Goal: Task Accomplishment & Management: Use online tool/utility

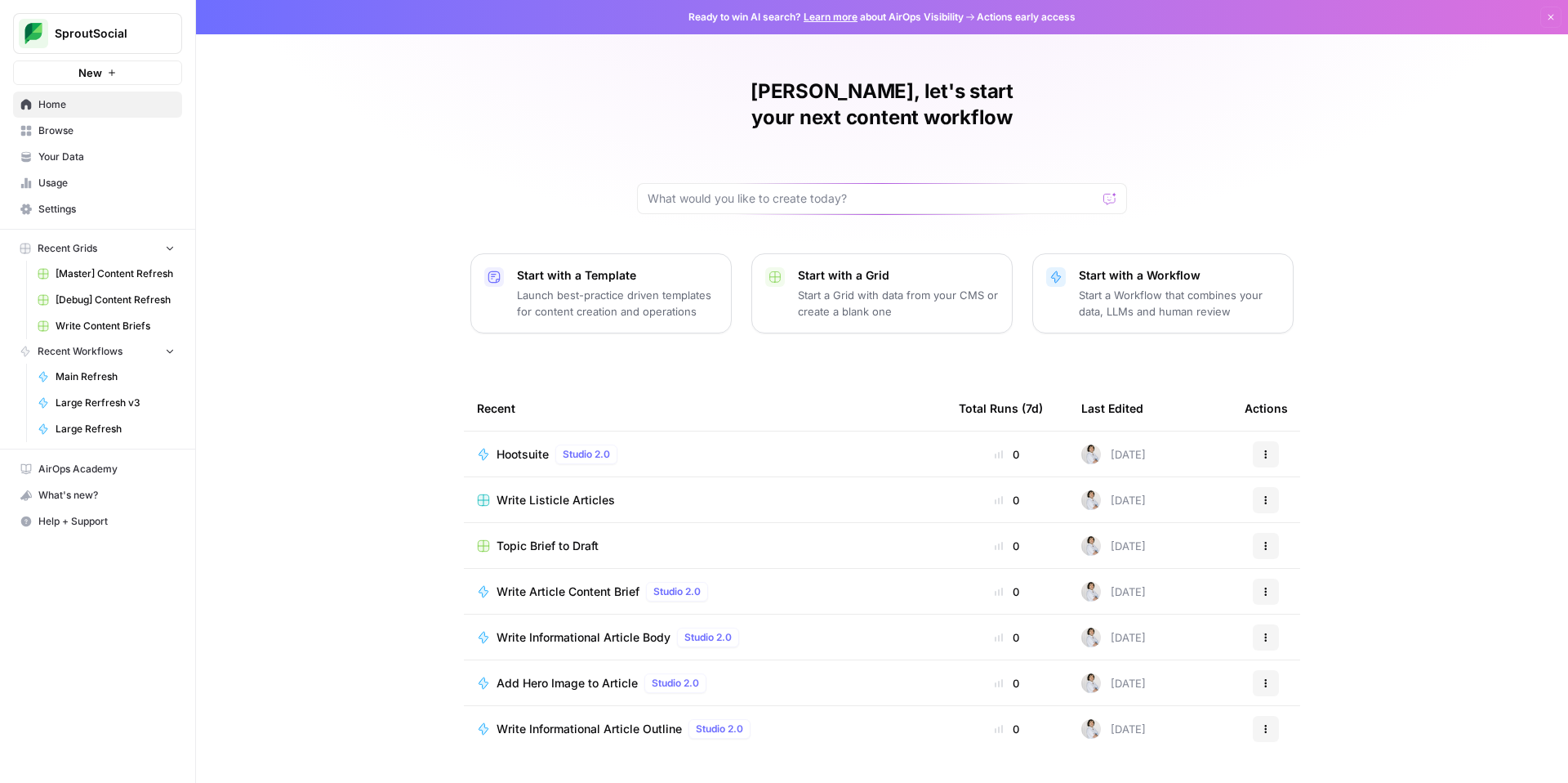
click at [143, 273] on span "[Master] Content Refresh" at bounding box center [114, 273] width 119 height 15
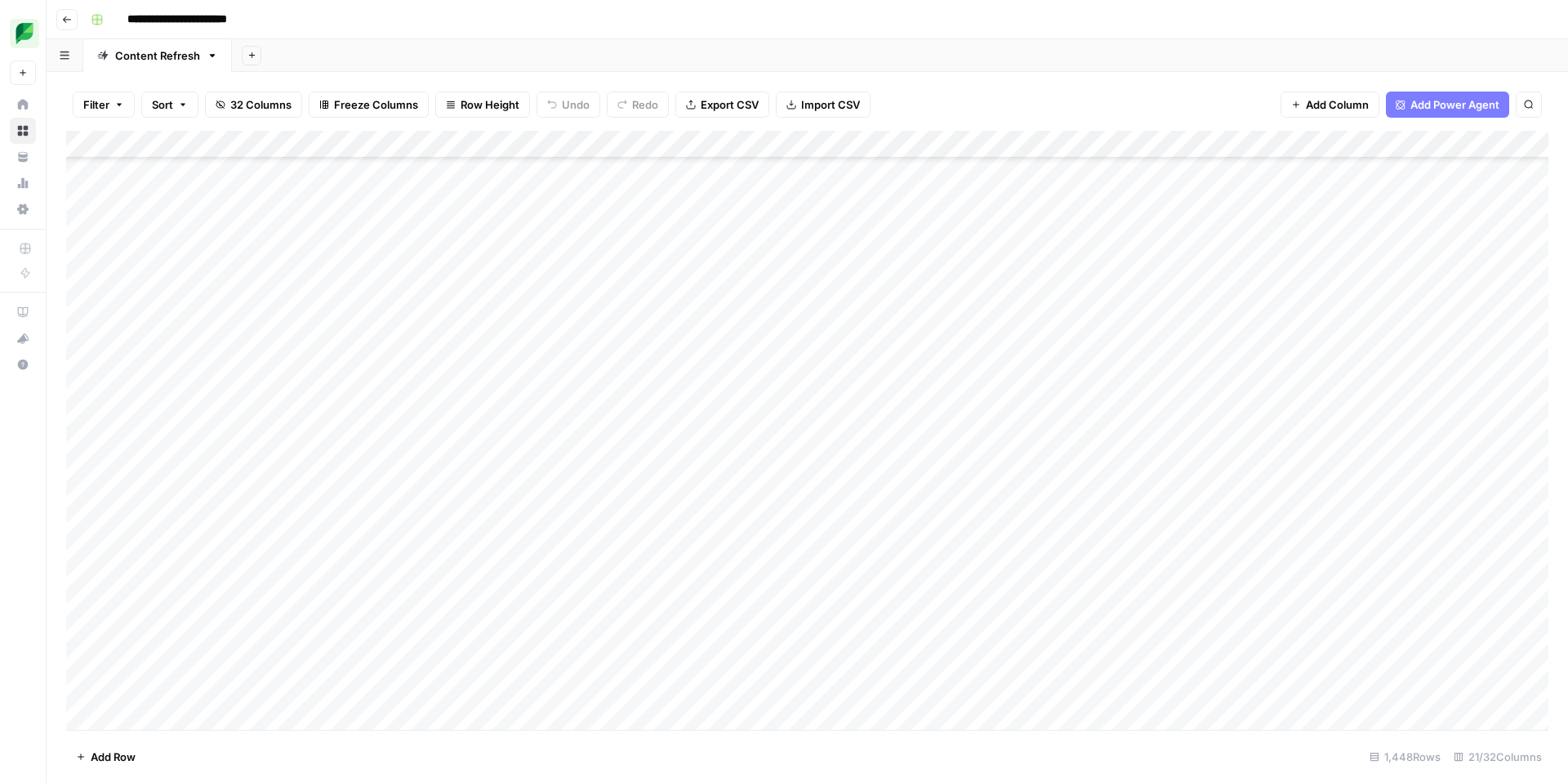
scroll to position [3246, 0]
click at [379, 568] on div "Add Column" at bounding box center [808, 431] width 1483 height 599
click at [827, 562] on div "Add Column" at bounding box center [808, 431] width 1483 height 599
click at [1403, 563] on div "Add Column" at bounding box center [808, 431] width 1483 height 599
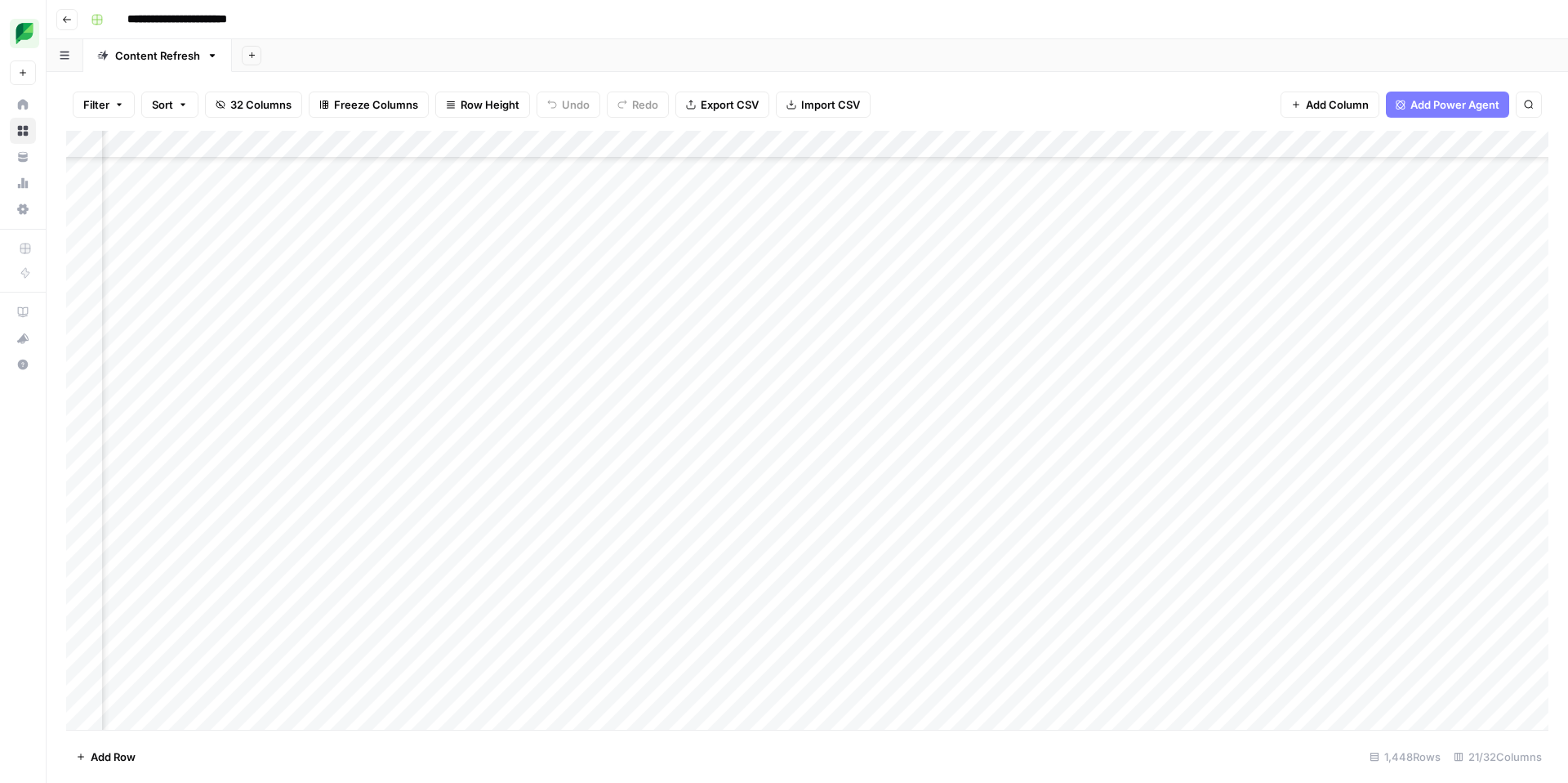
scroll to position [3247, 1248]
click at [757, 560] on div "Add Column" at bounding box center [808, 431] width 1483 height 599
click at [768, 565] on div "Add Column" at bounding box center [808, 431] width 1483 height 599
click at [729, 715] on button "Listicle" at bounding box center [714, 716] width 48 height 20
click at [887, 566] on div "Add Column" at bounding box center [808, 431] width 1483 height 599
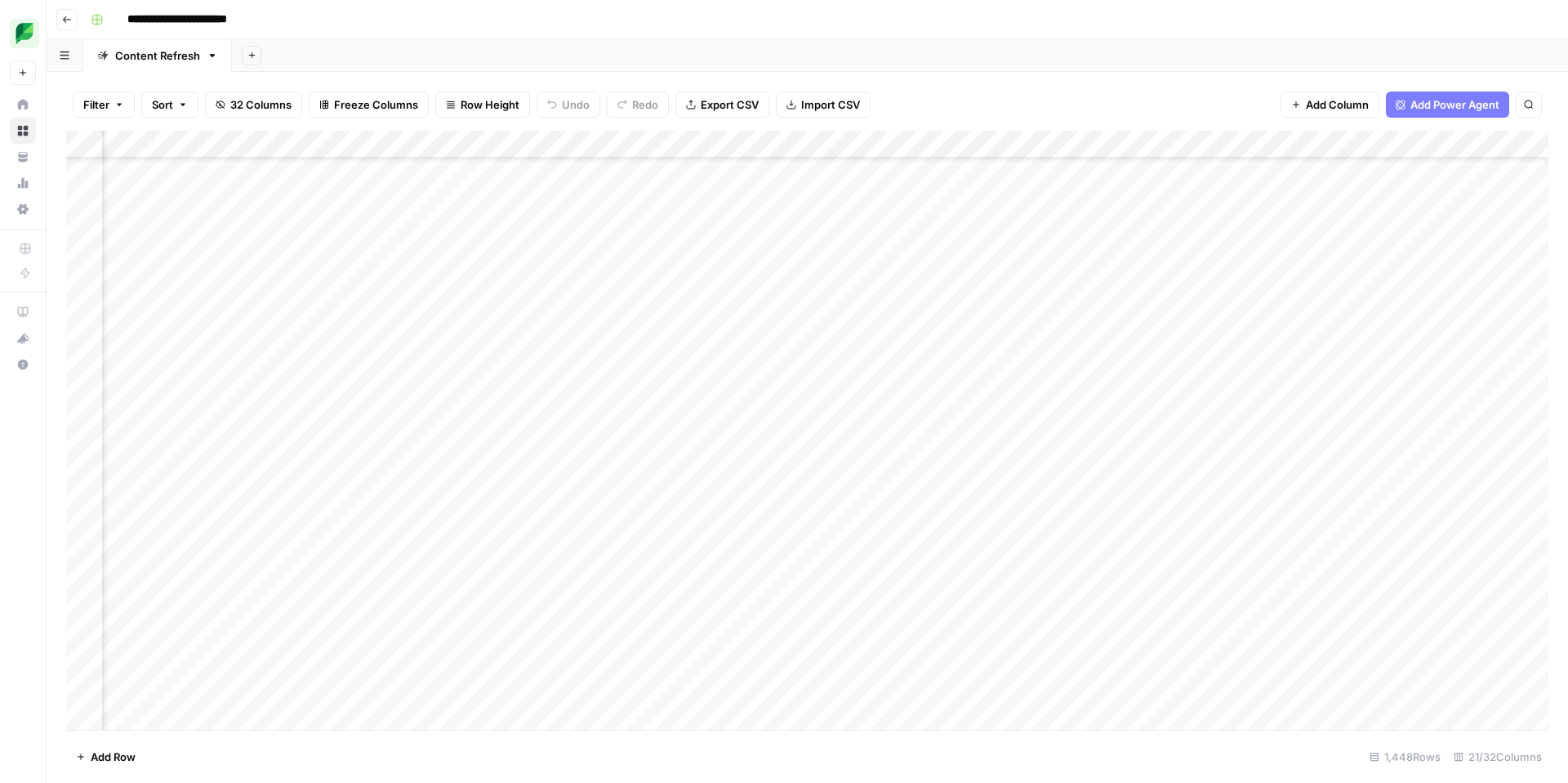
scroll to position [3247, 954]
click at [1217, 563] on div "Add Column" at bounding box center [808, 431] width 1483 height 599
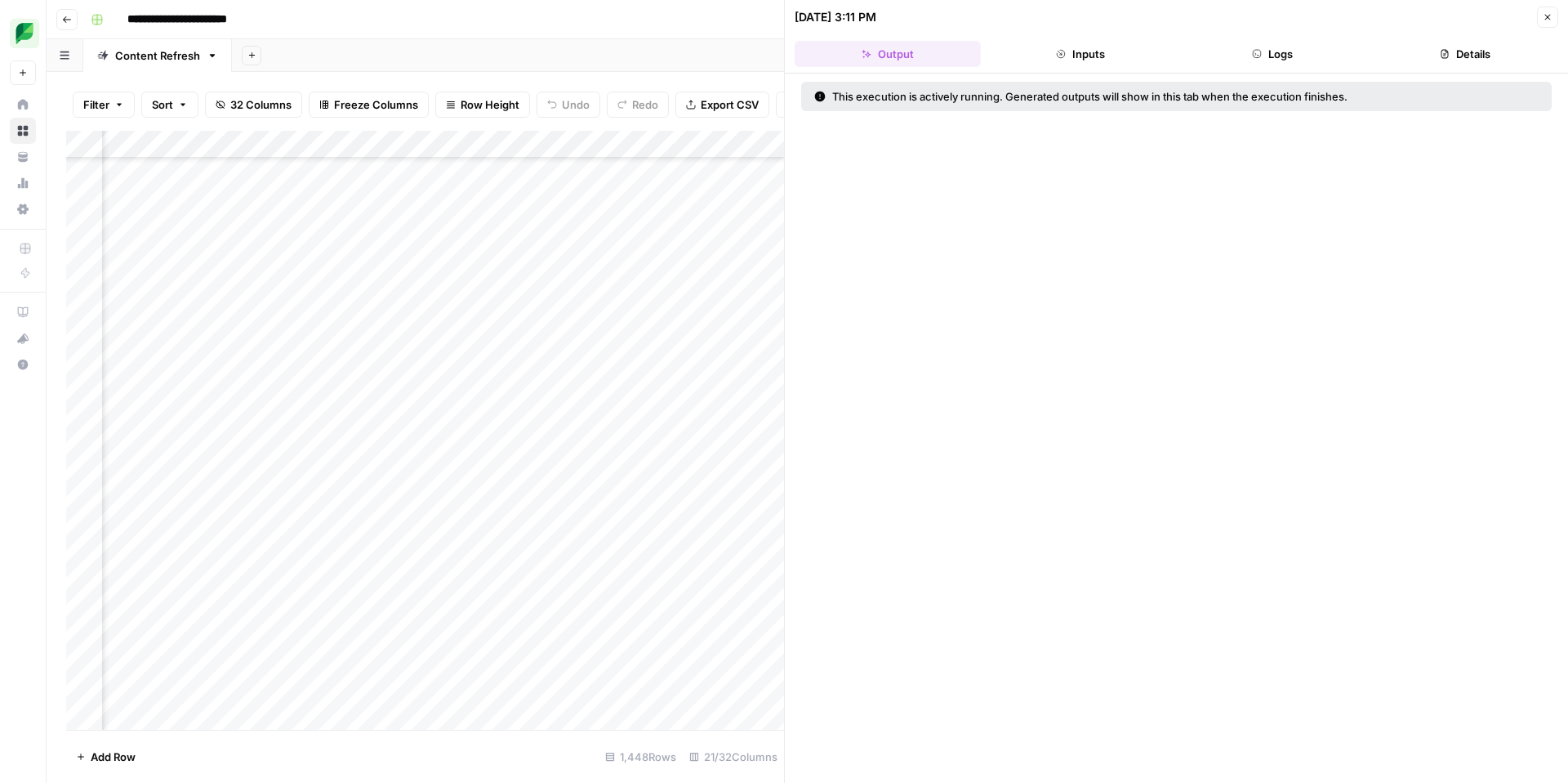
click at [1111, 55] on button "Inputs" at bounding box center [1080, 54] width 186 height 26
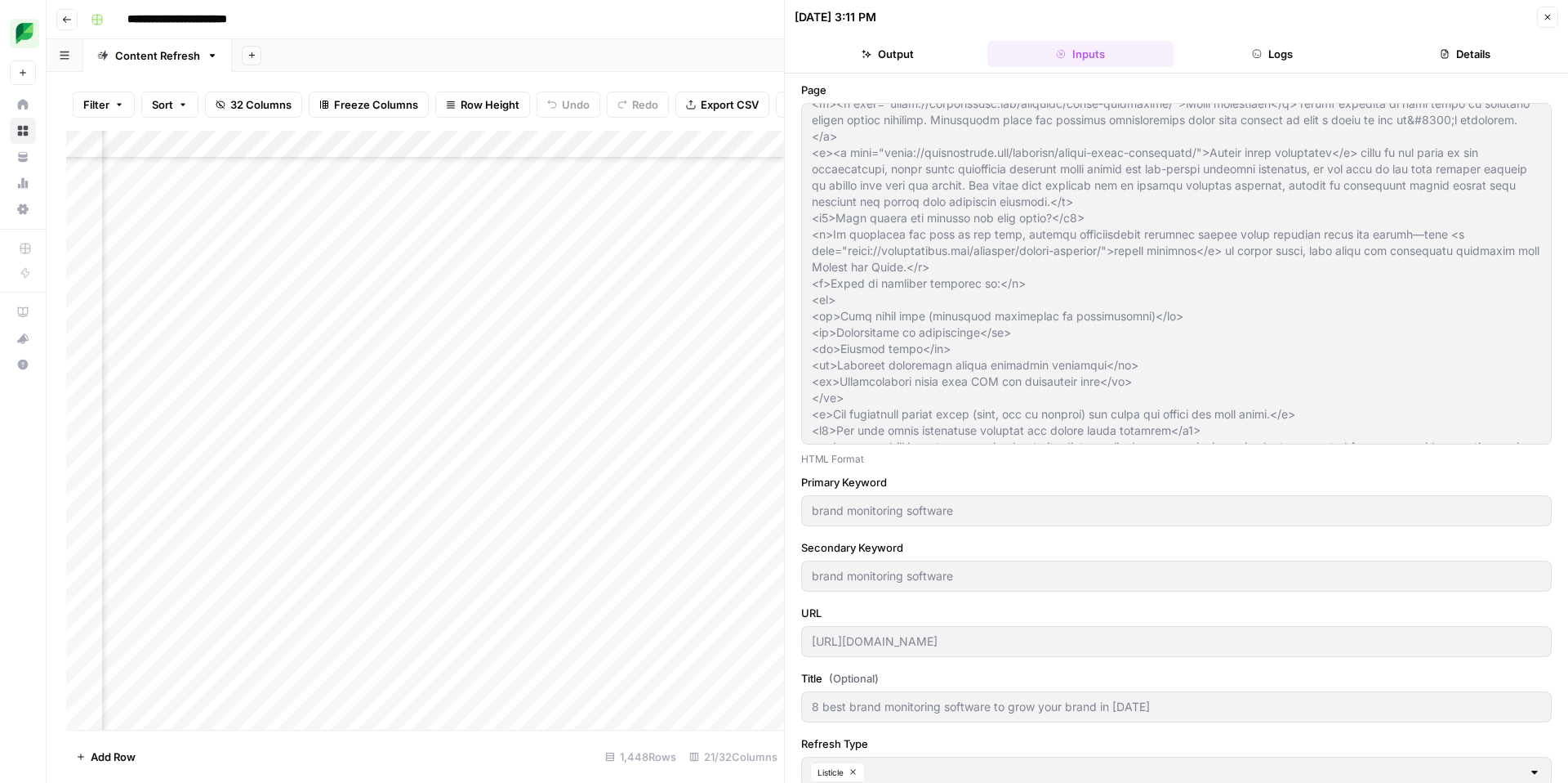
scroll to position [122, 0]
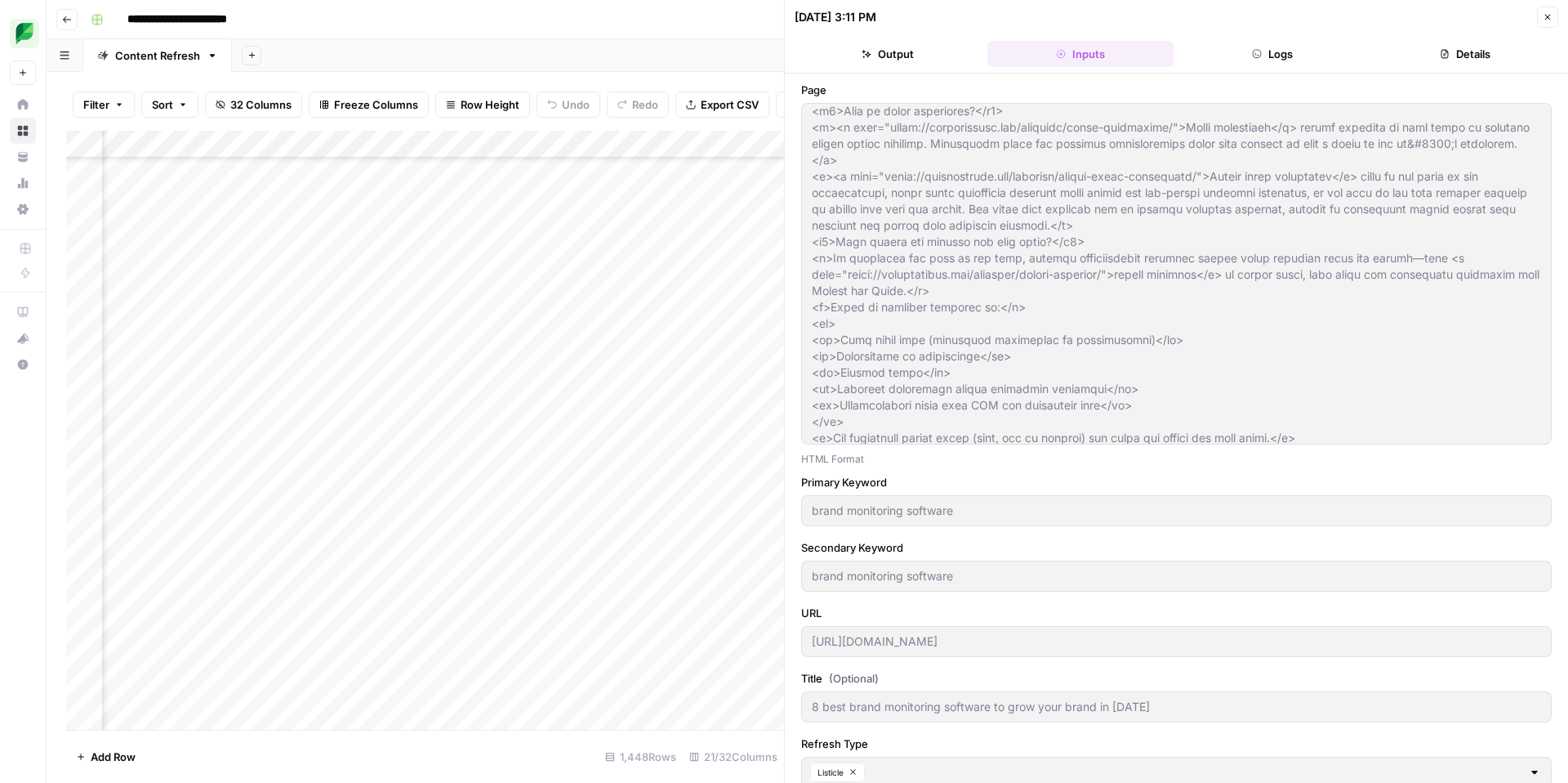
drag, startPoint x: 911, startPoint y: 47, endPoint x: 948, endPoint y: 50, distance: 37.1
click at [913, 47] on button "Output" at bounding box center [887, 54] width 186 height 26
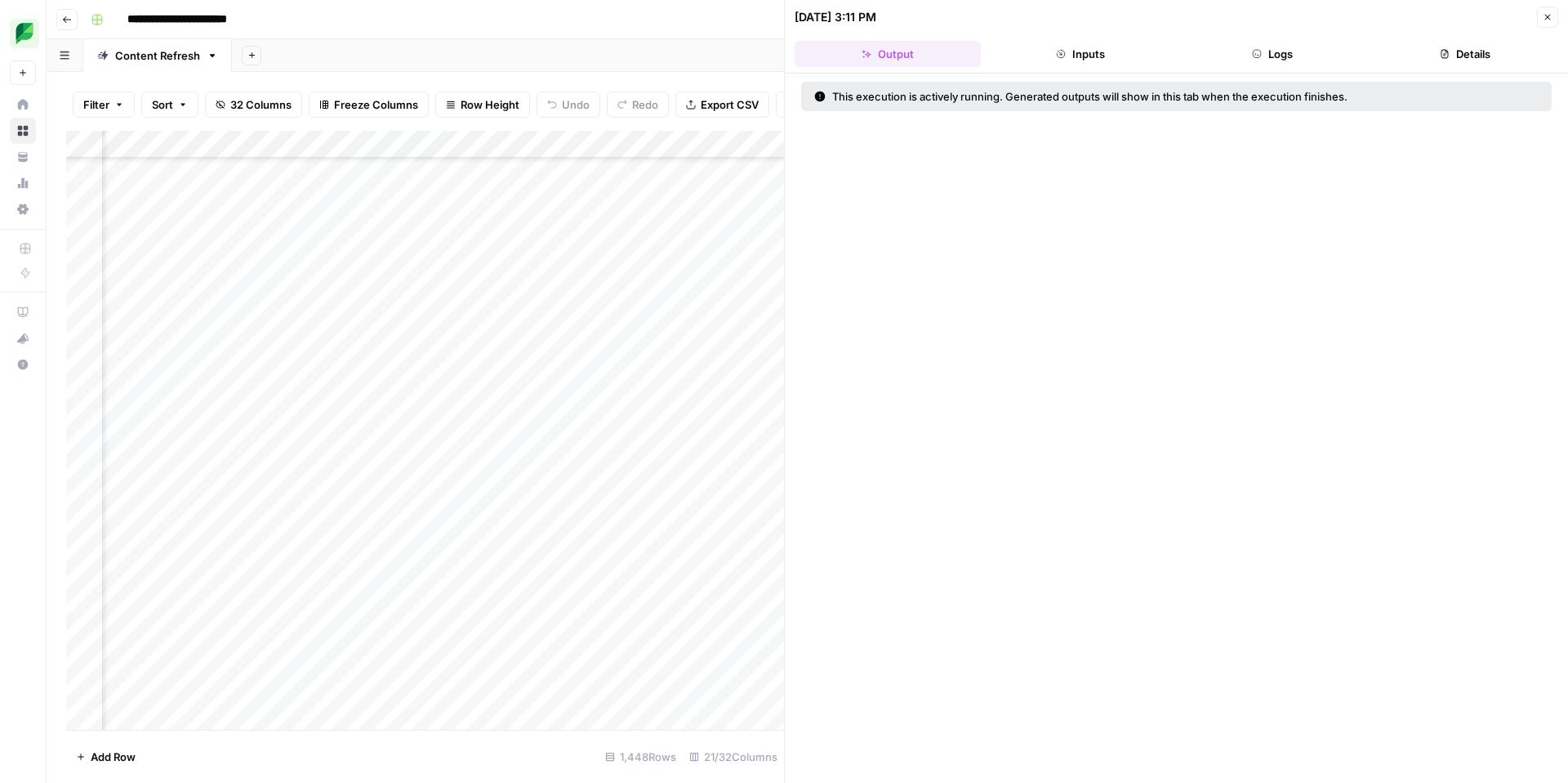
click at [1053, 54] on button "Inputs" at bounding box center [1080, 54] width 186 height 26
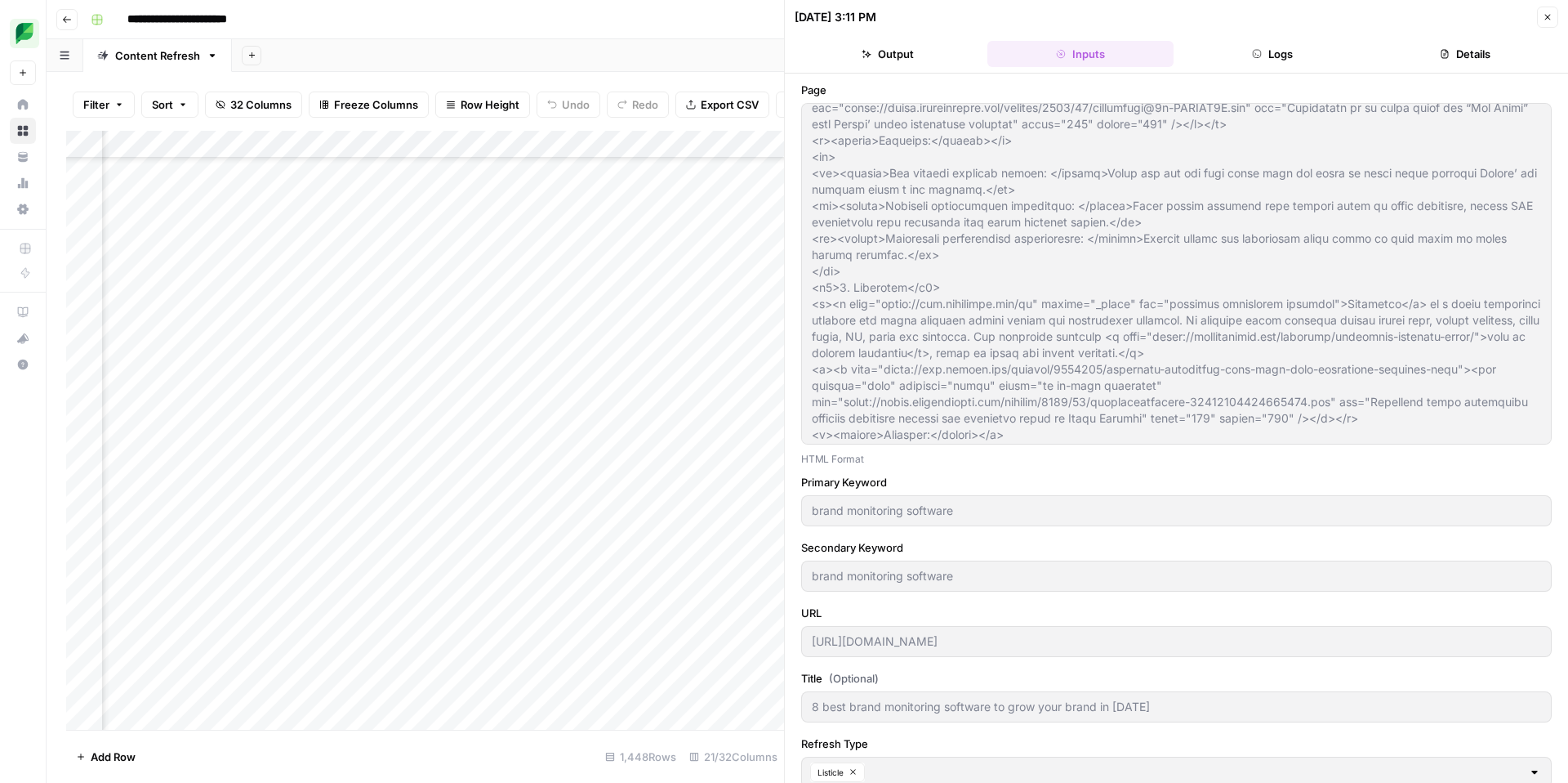
scroll to position [1394, 0]
click at [1547, 17] on icon "button" at bounding box center [1548, 18] width 6 height 6
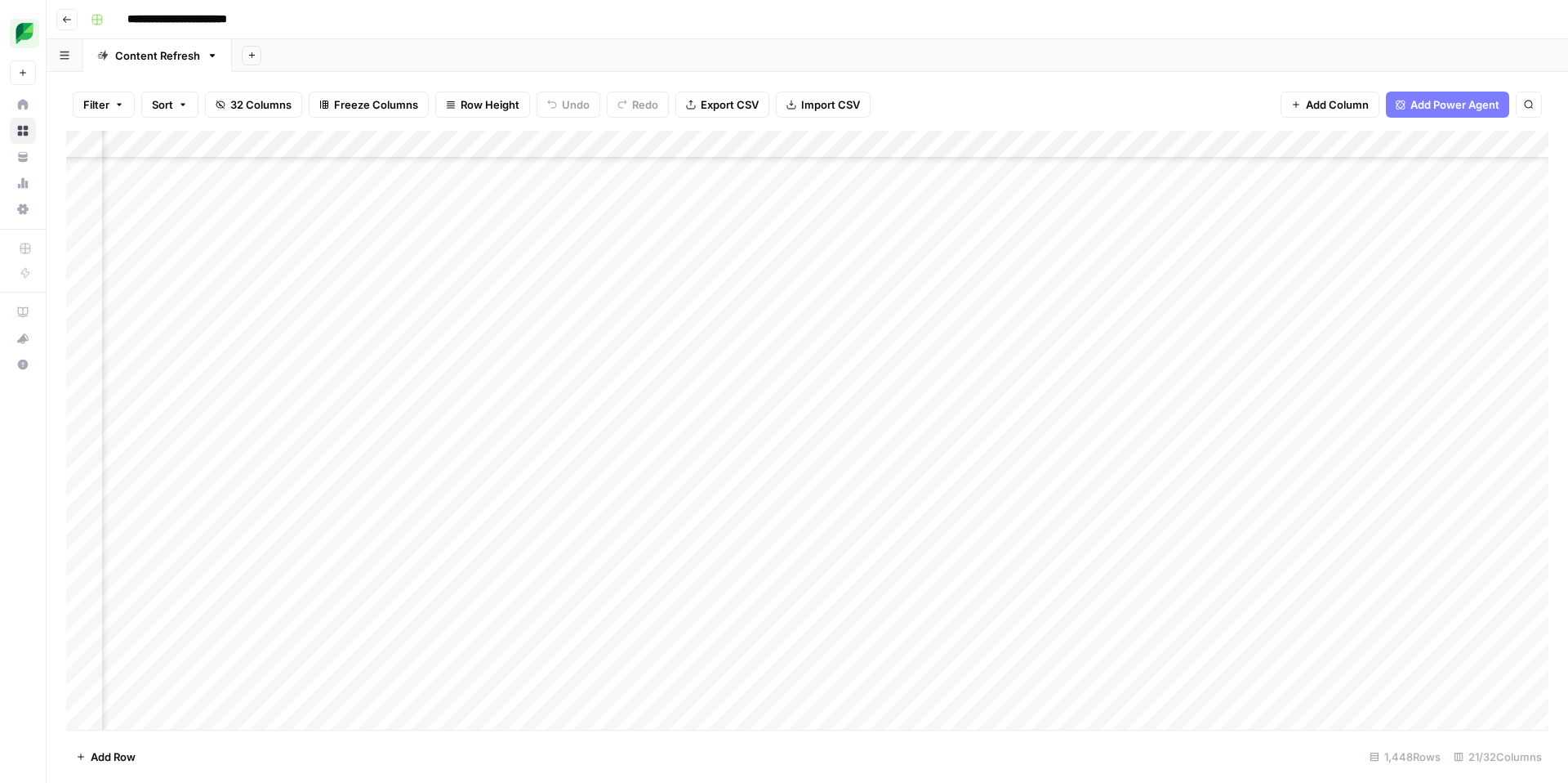
scroll to position [3335, 967]
click at [1318, 508] on div "Add Column" at bounding box center [808, 431] width 1483 height 599
click at [1107, 583] on div "Add Column" at bounding box center [808, 431] width 1483 height 599
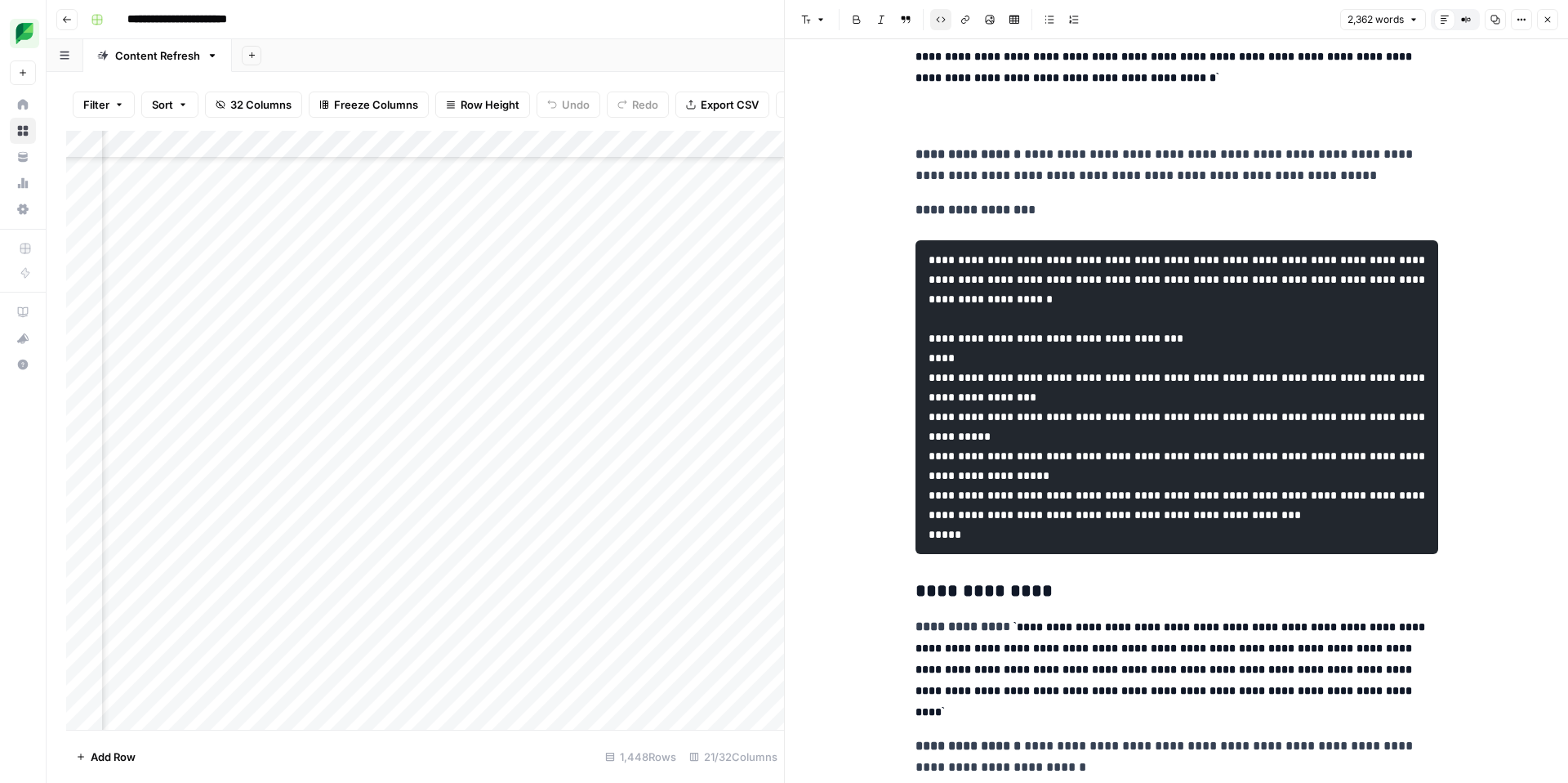
scroll to position [8551, 0]
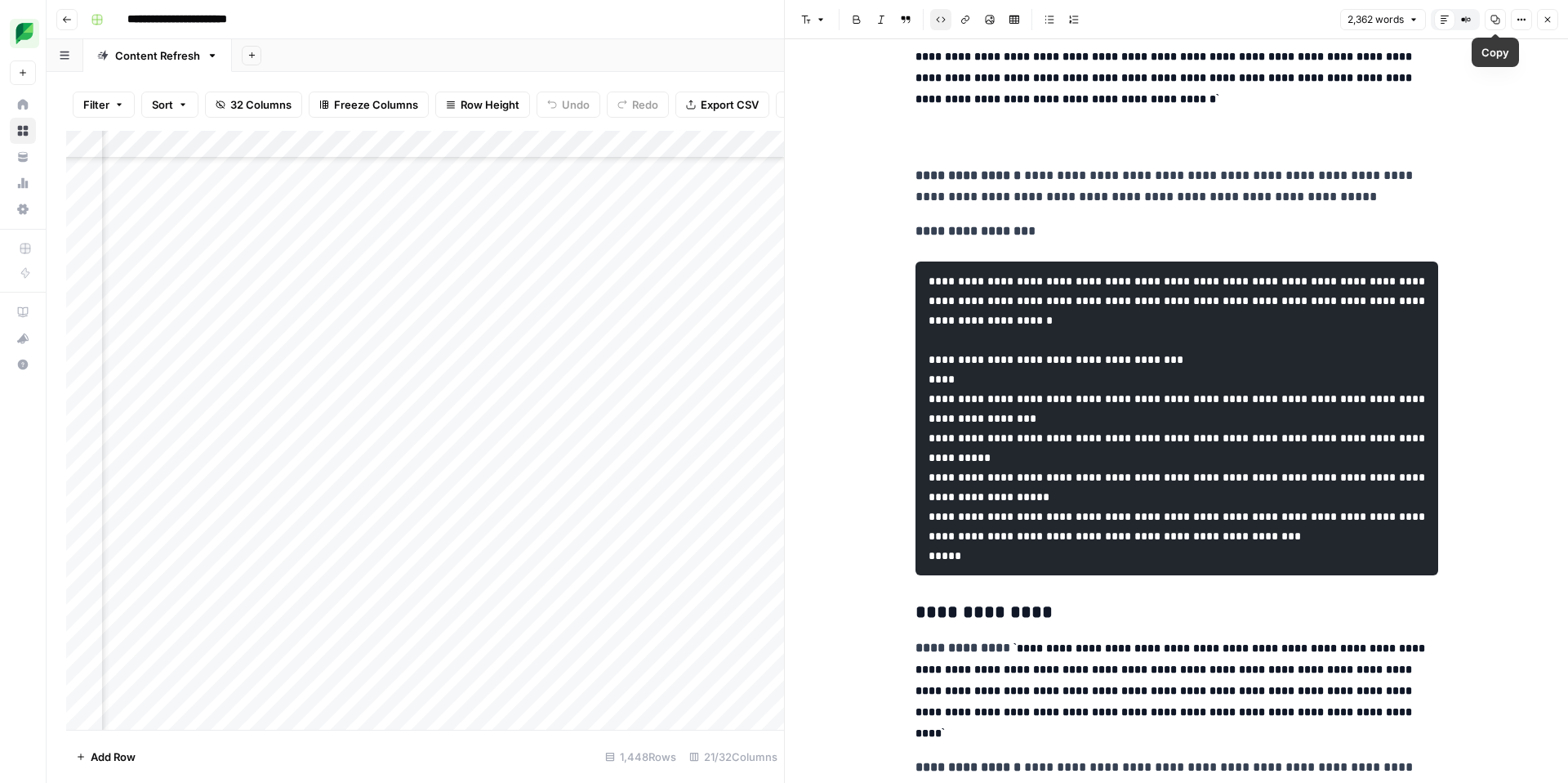
click at [1540, 16] on button "Close" at bounding box center [1547, 20] width 22 height 22
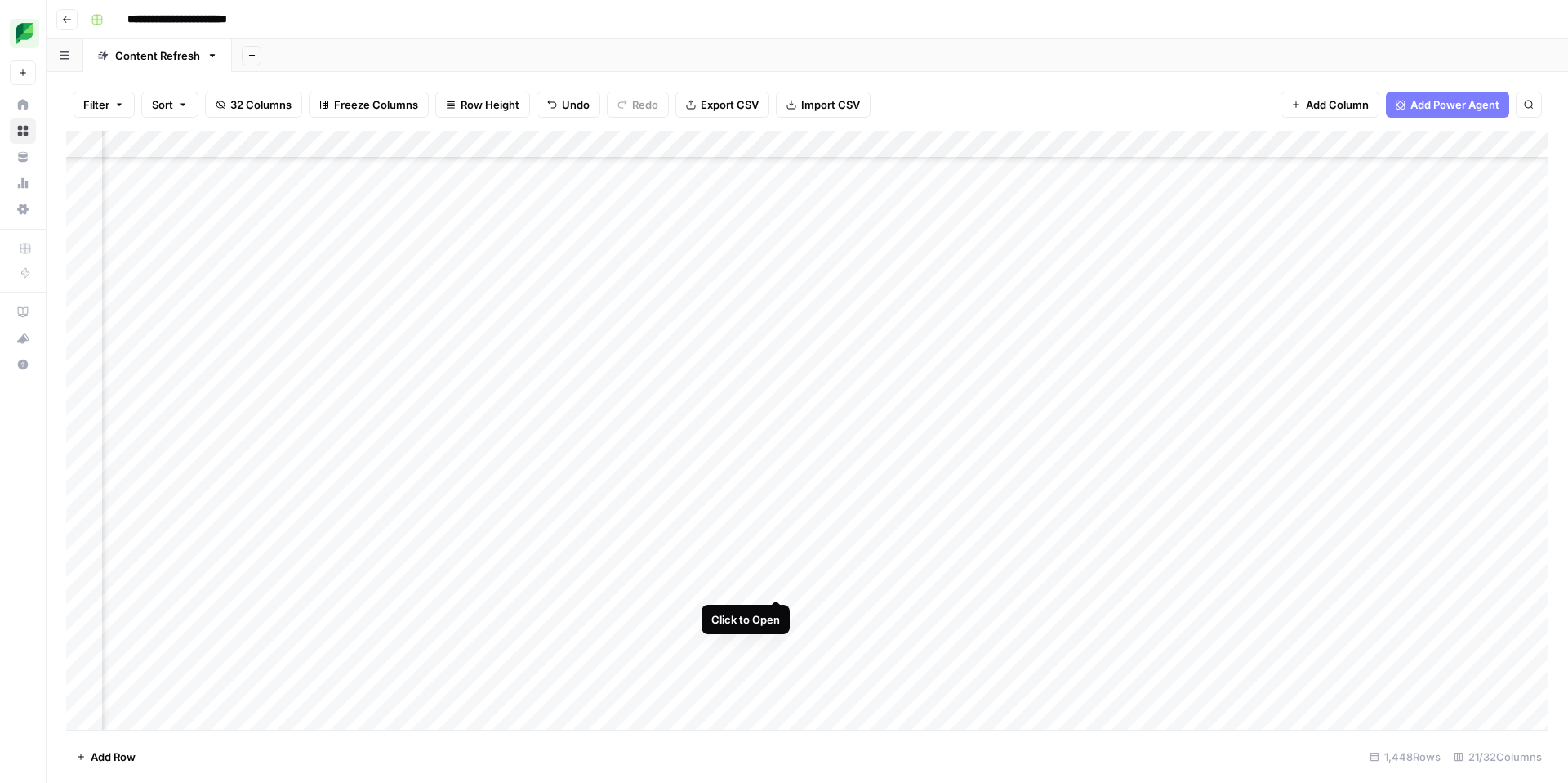
click at [779, 585] on div "Add Column" at bounding box center [808, 431] width 1483 height 599
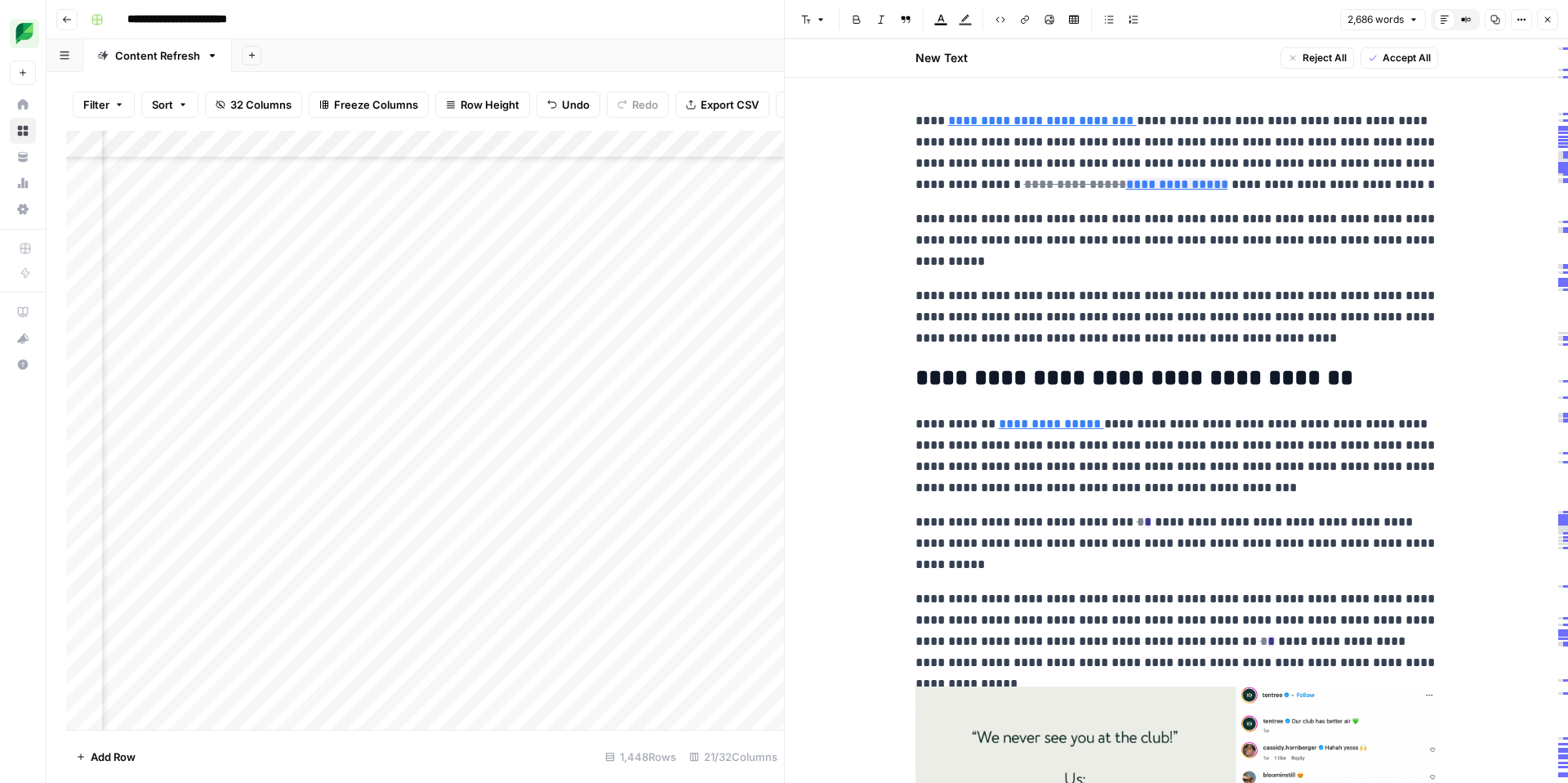
click at [1247, 259] on p "**********" at bounding box center [1177, 241] width 522 height 64
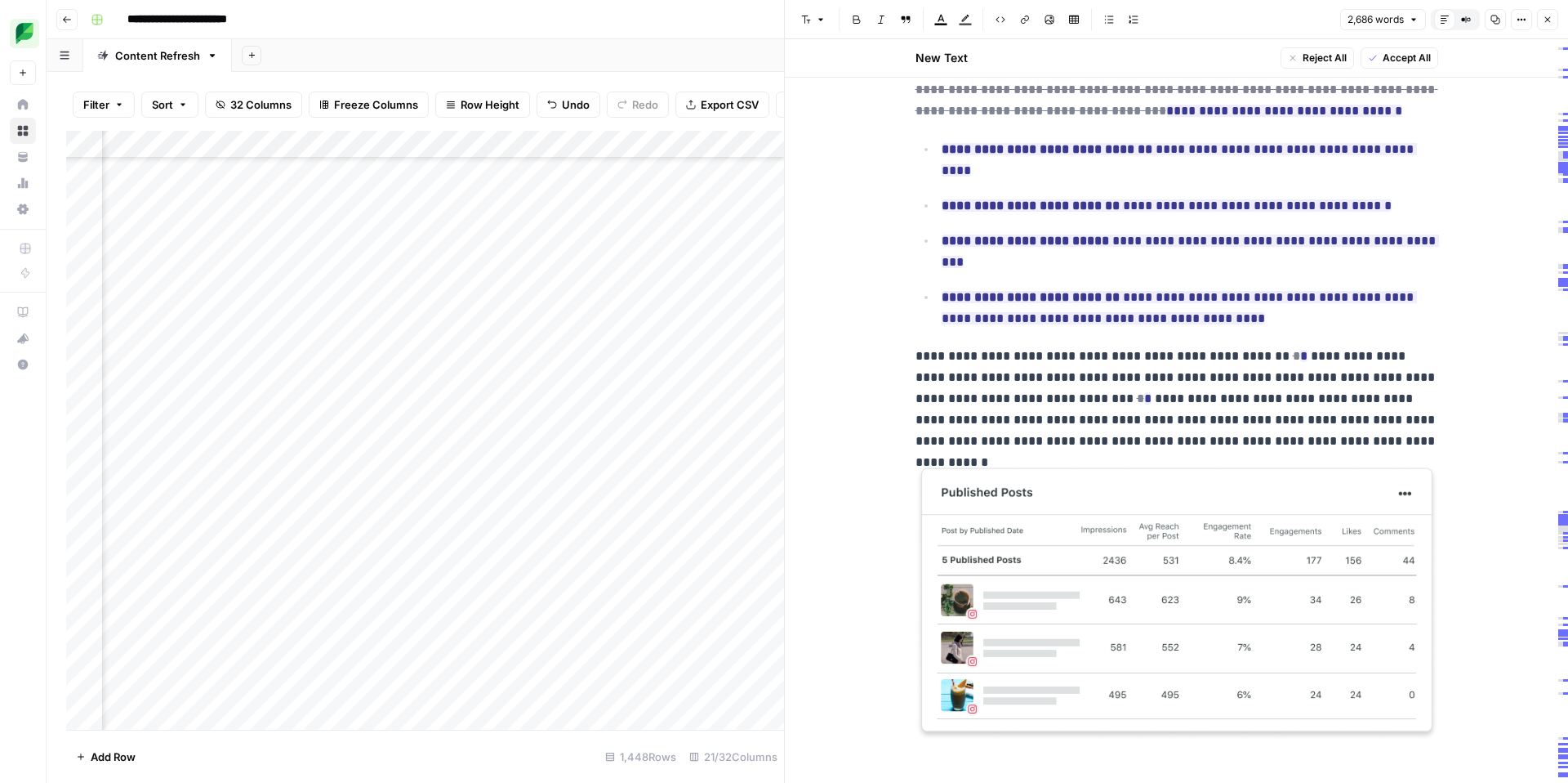
scroll to position [9322, 0]
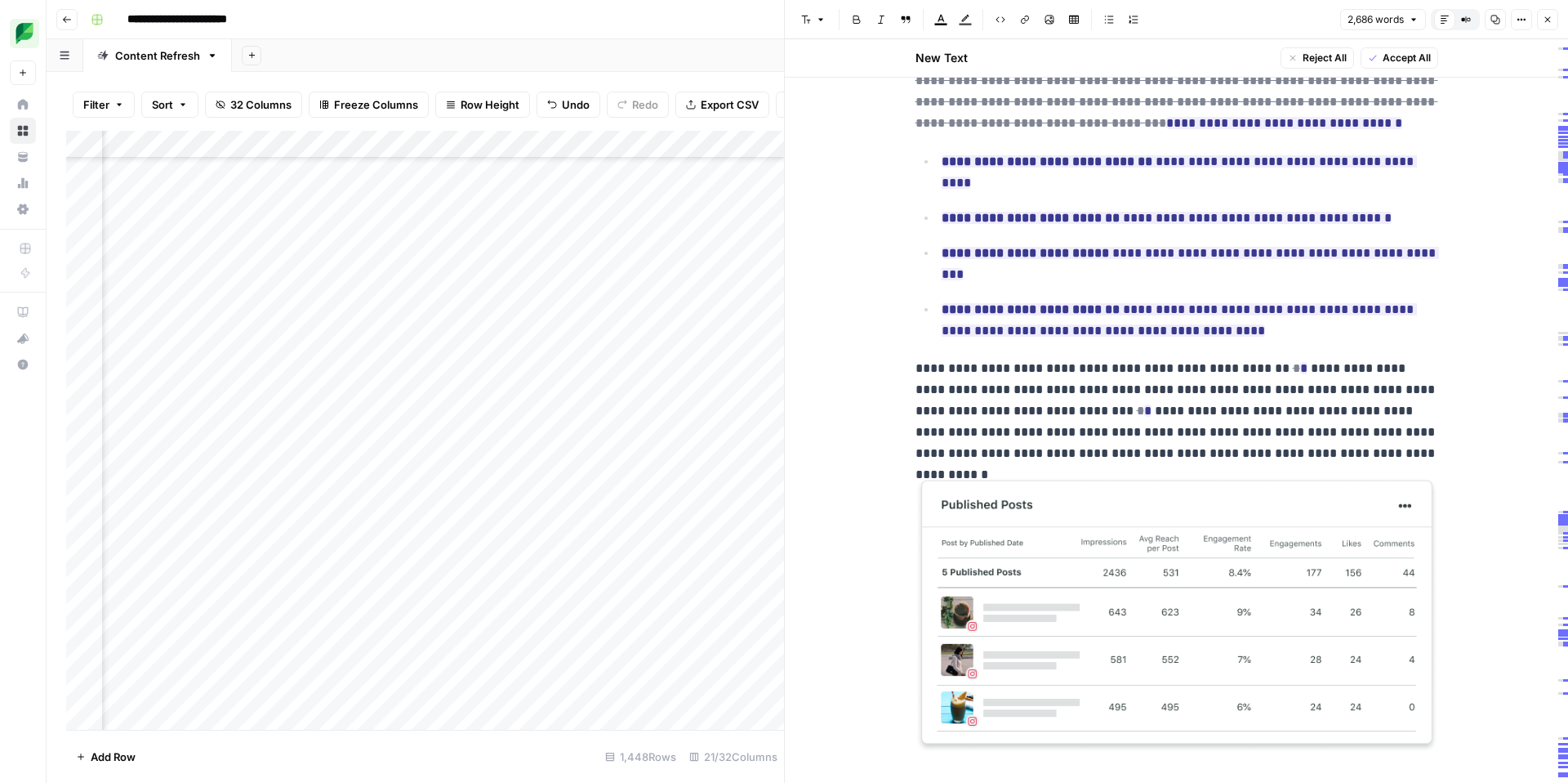
click at [1548, 20] on icon "button" at bounding box center [1548, 20] width 6 height 6
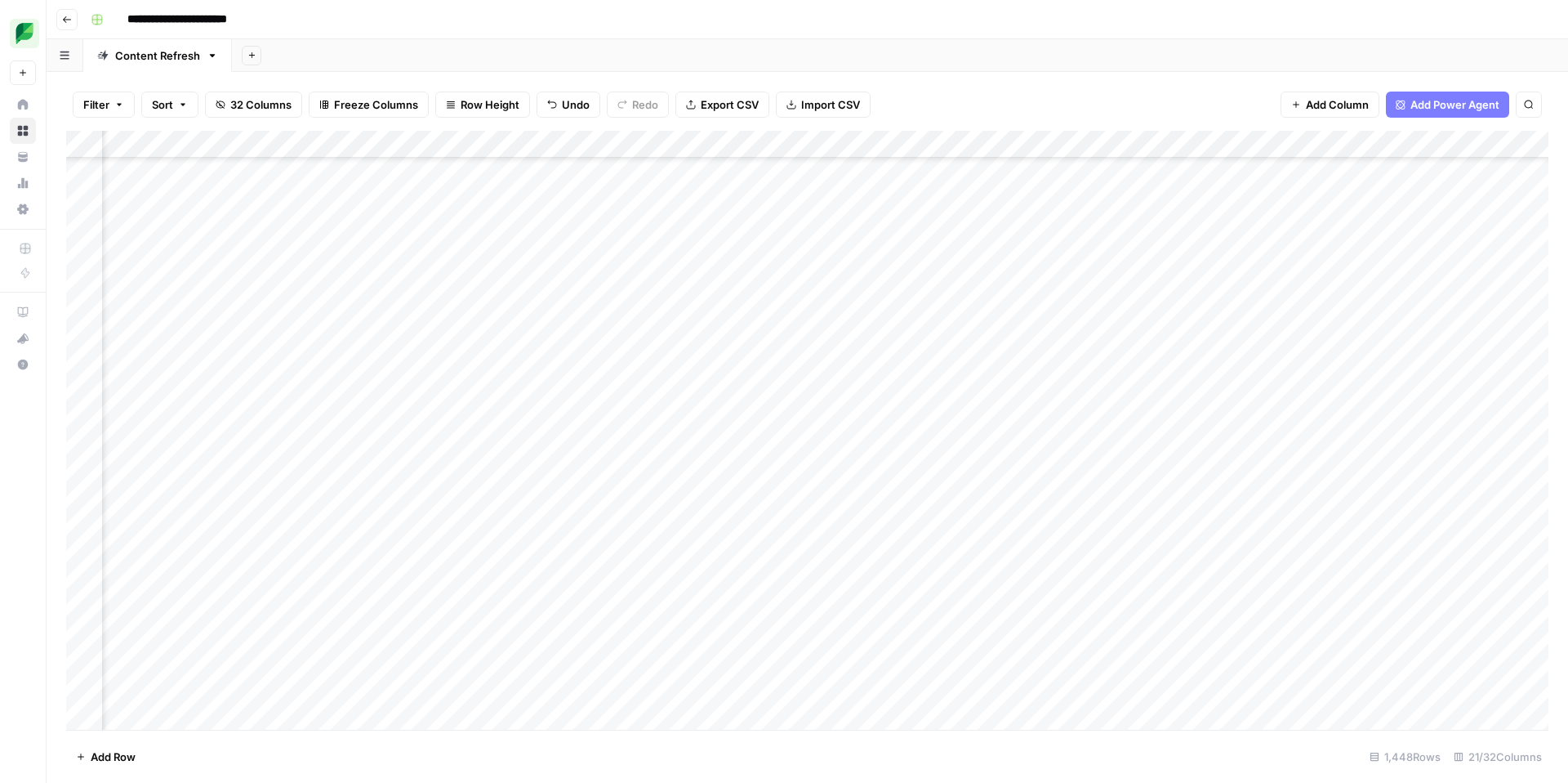
scroll to position [3402, 1521]
click at [648, 408] on div "Add Column" at bounding box center [808, 431] width 1483 height 599
click at [646, 391] on div "Add Column" at bounding box center [808, 431] width 1483 height 599
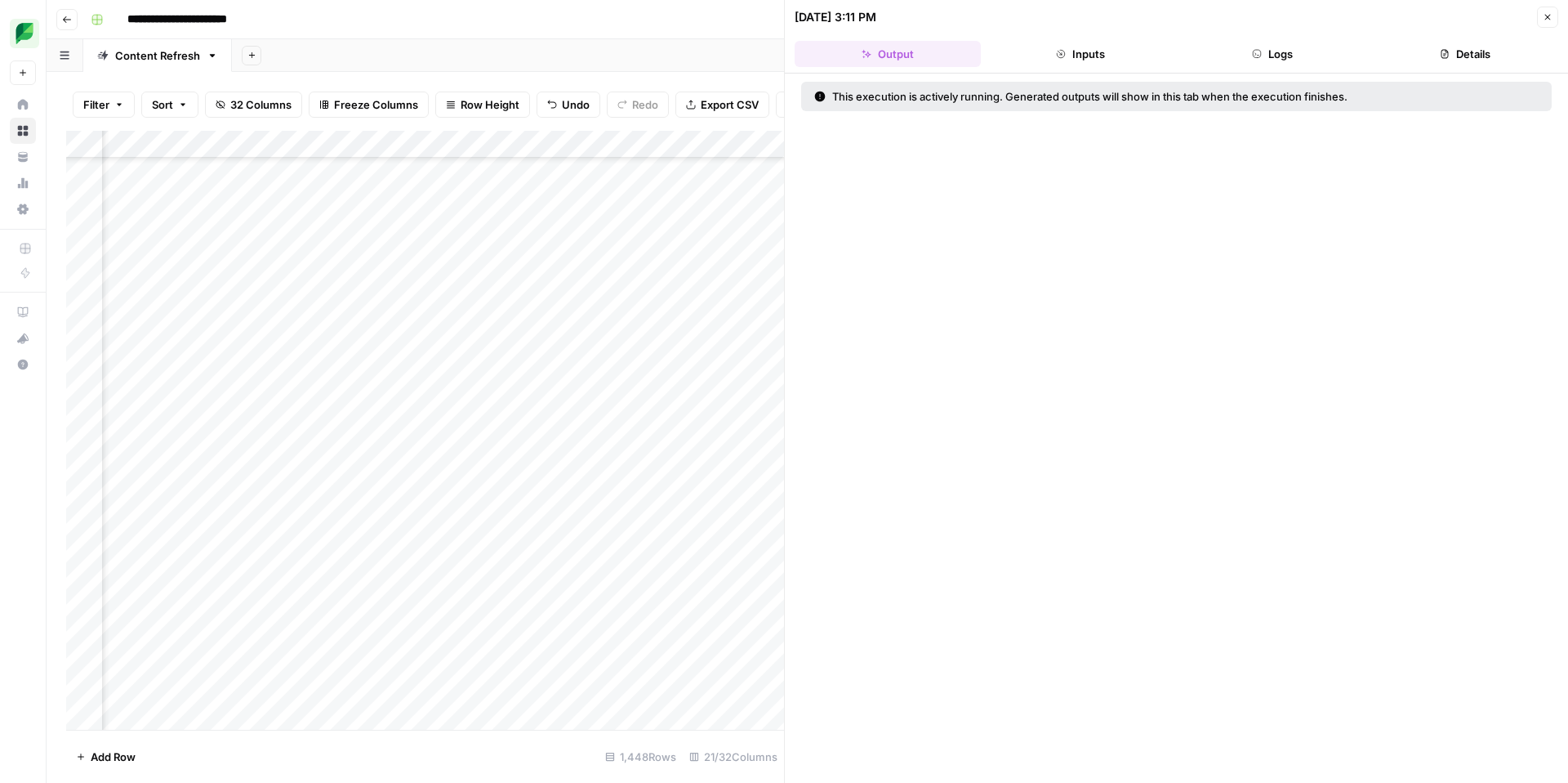
scroll to position [3424, 1527]
click at [1553, 19] on button "Close" at bounding box center [1547, 17] width 22 height 22
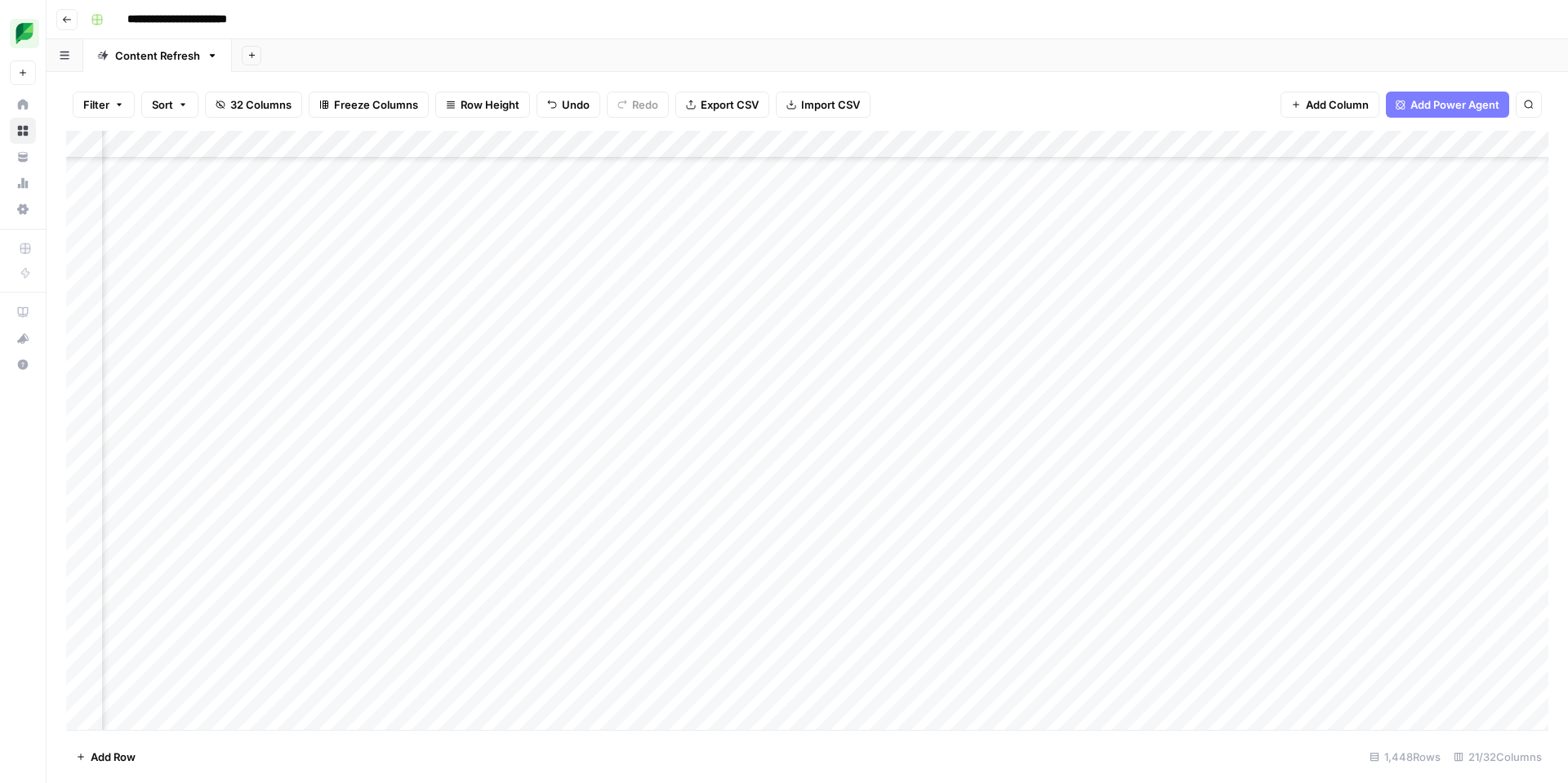
scroll to position [3268, 1527]
click at [665, 543] on div "Add Column" at bounding box center [808, 431] width 1483 height 599
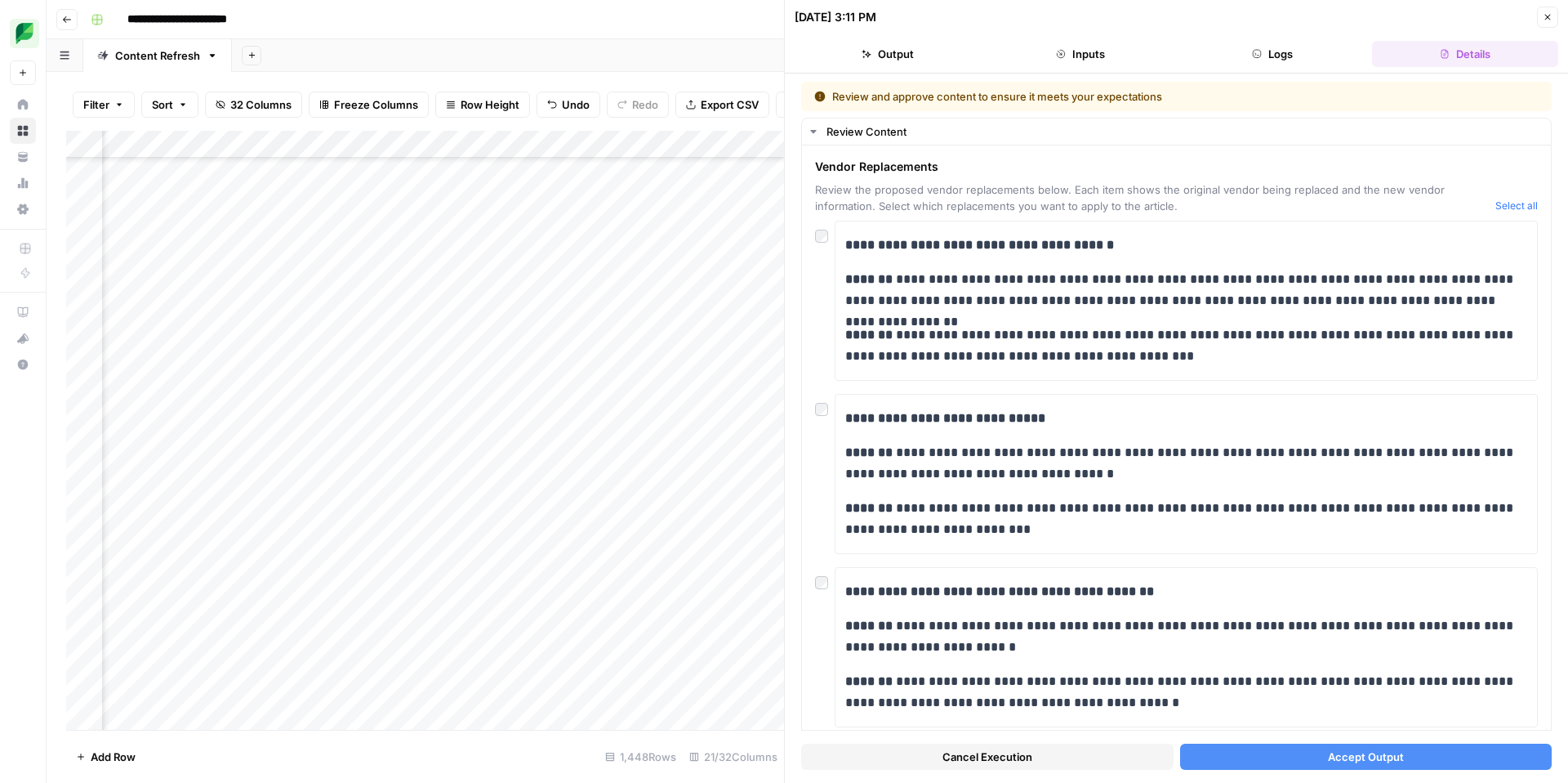
click at [916, 61] on button "Output" at bounding box center [887, 54] width 186 height 26
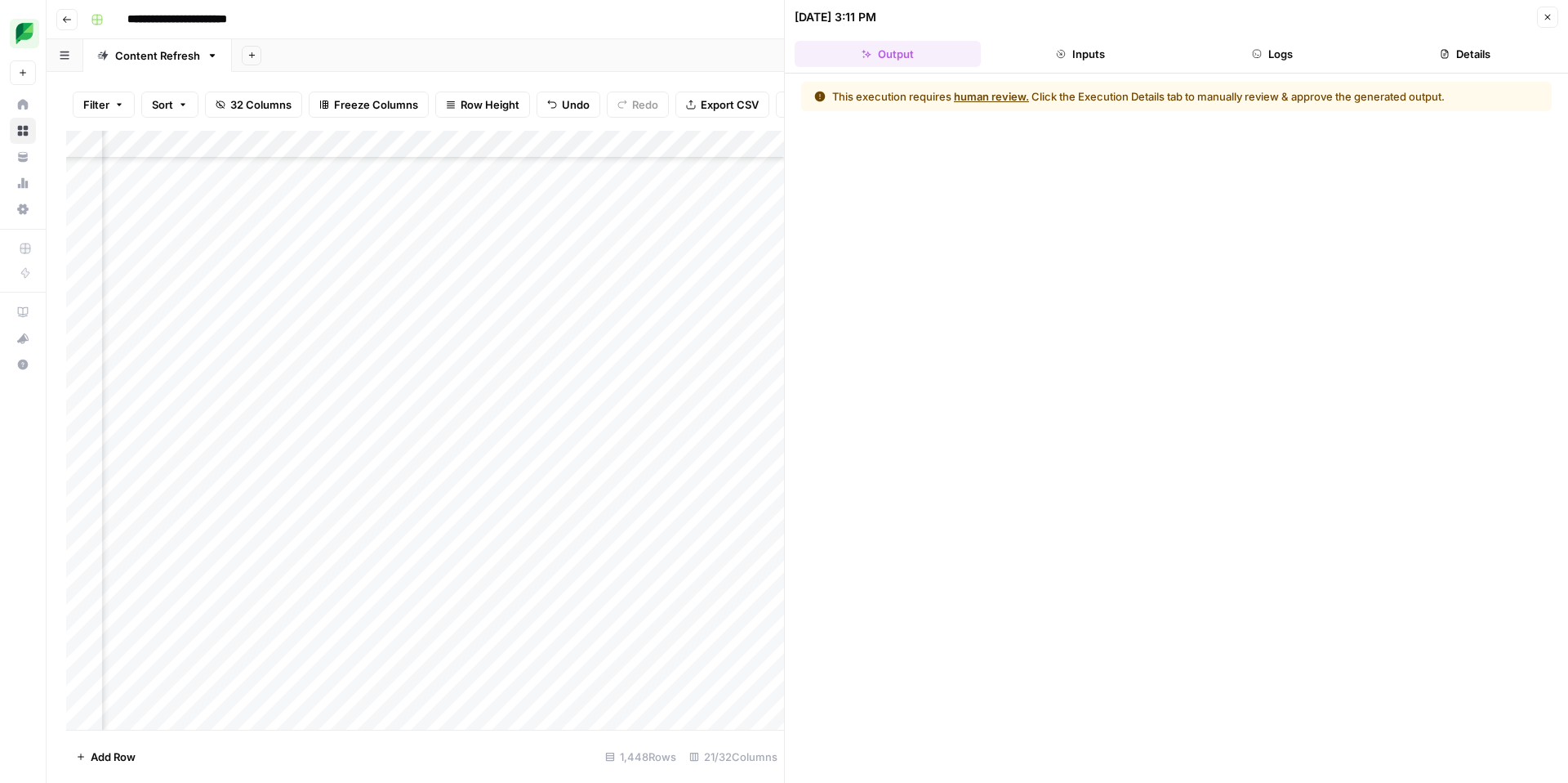
click at [1546, 16] on icon "button" at bounding box center [1547, 17] width 9 height 9
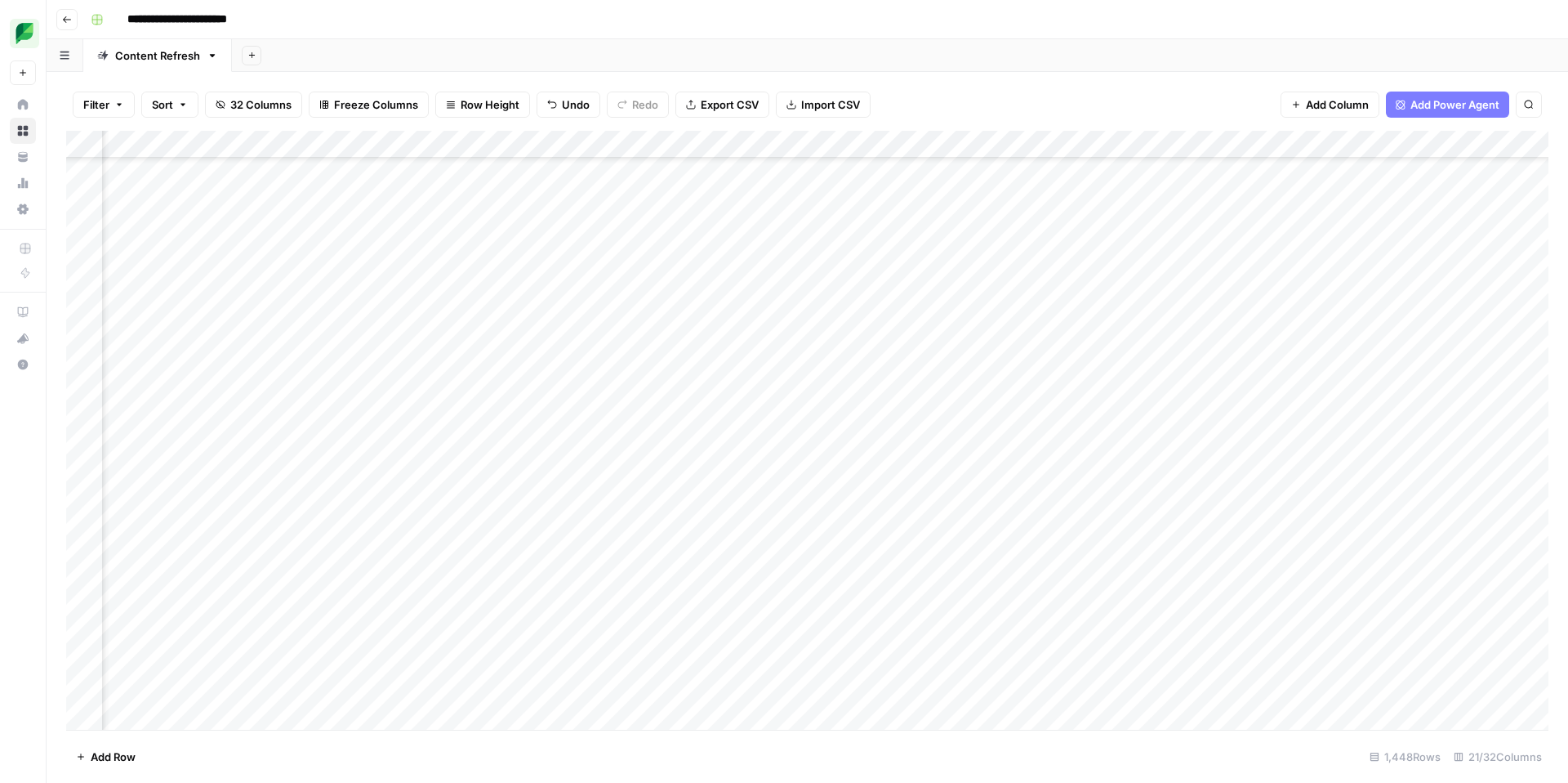
click at [669, 546] on div "Add Column" at bounding box center [808, 431] width 1483 height 599
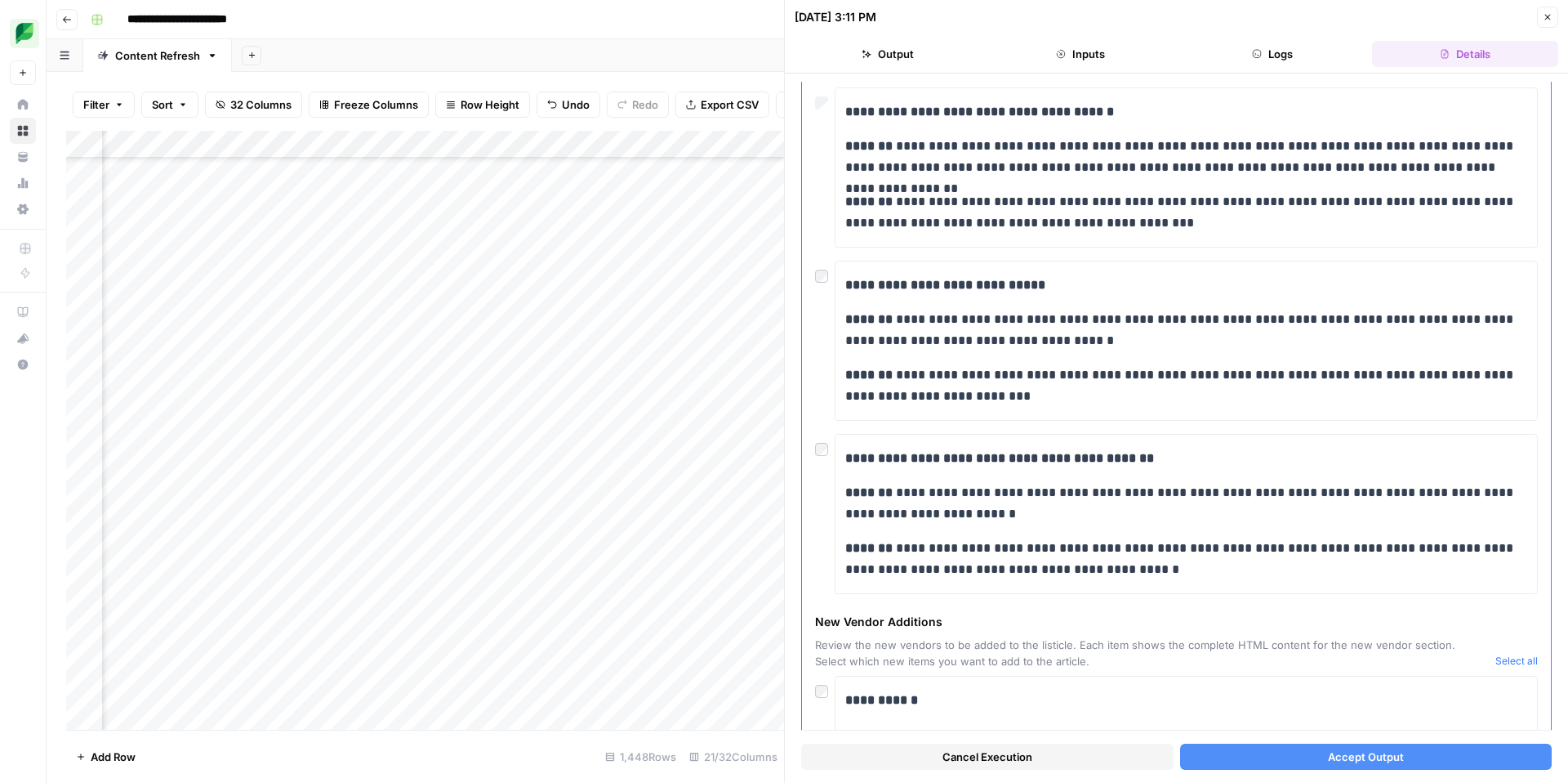
scroll to position [151, 0]
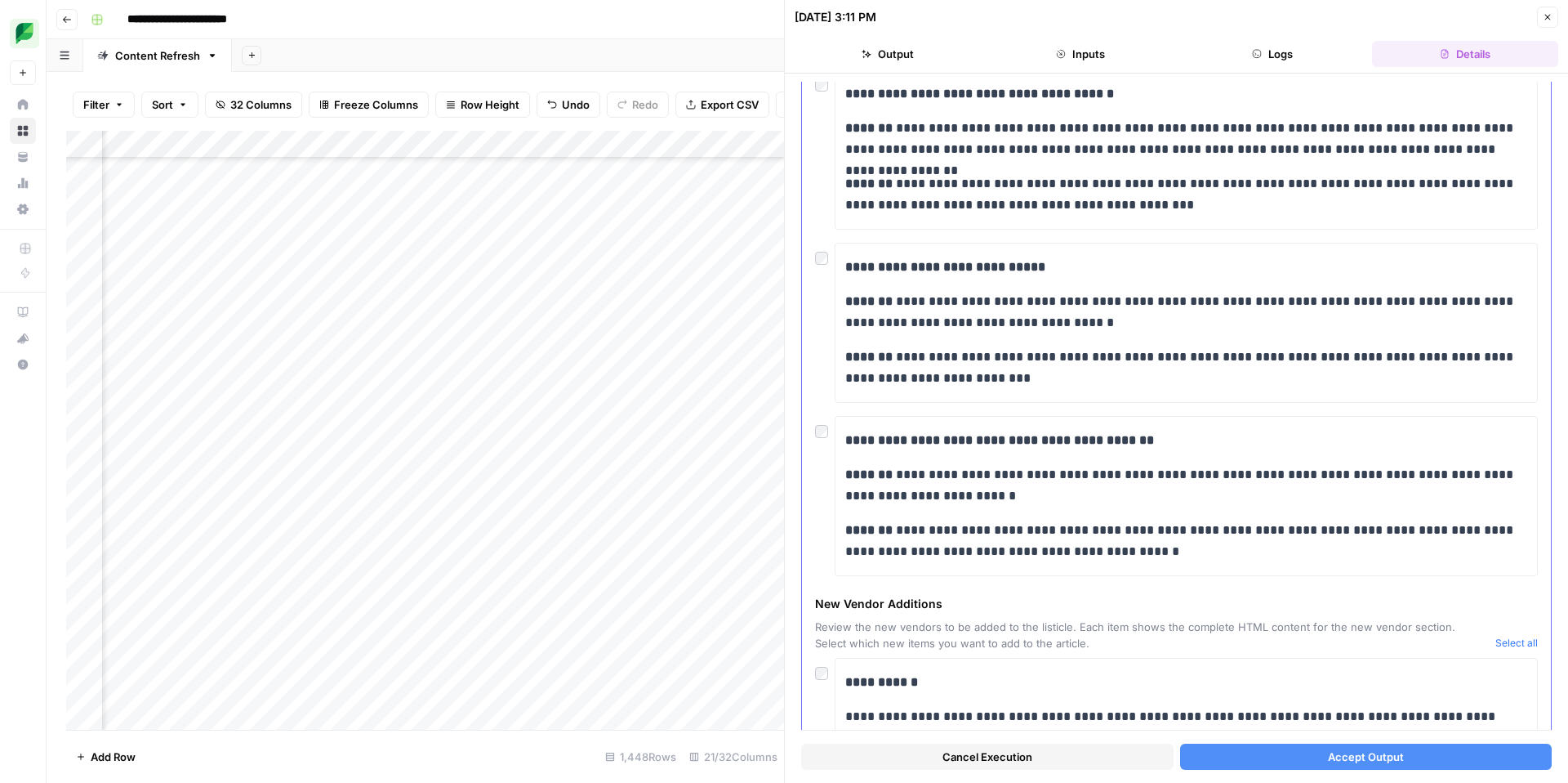
drag, startPoint x: 824, startPoint y: 449, endPoint x: 826, endPoint y: 438, distance: 11.2
click at [824, 448] on div "**********" at bounding box center [1177, 495] width 723 height 160
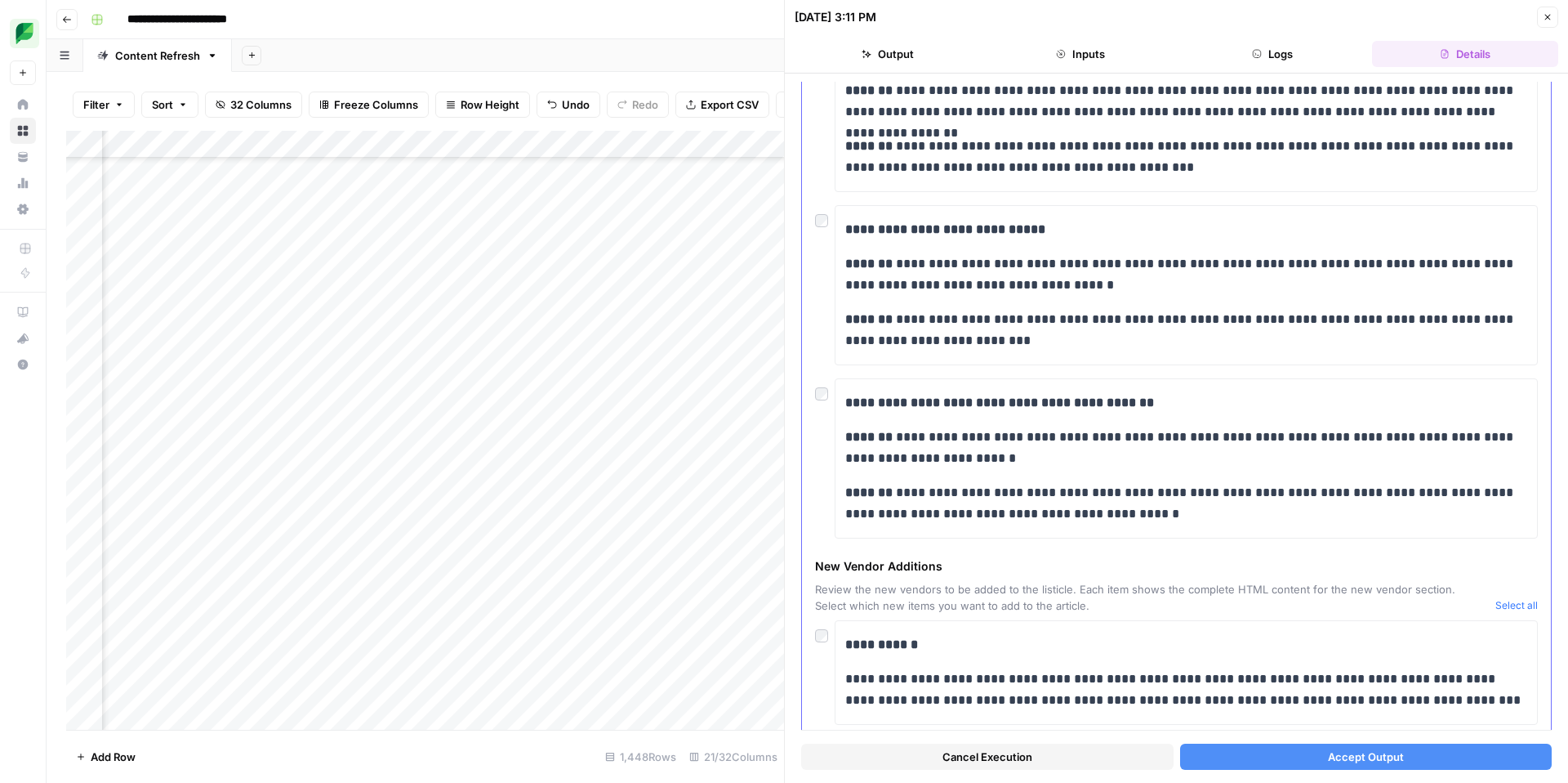
scroll to position [0, 0]
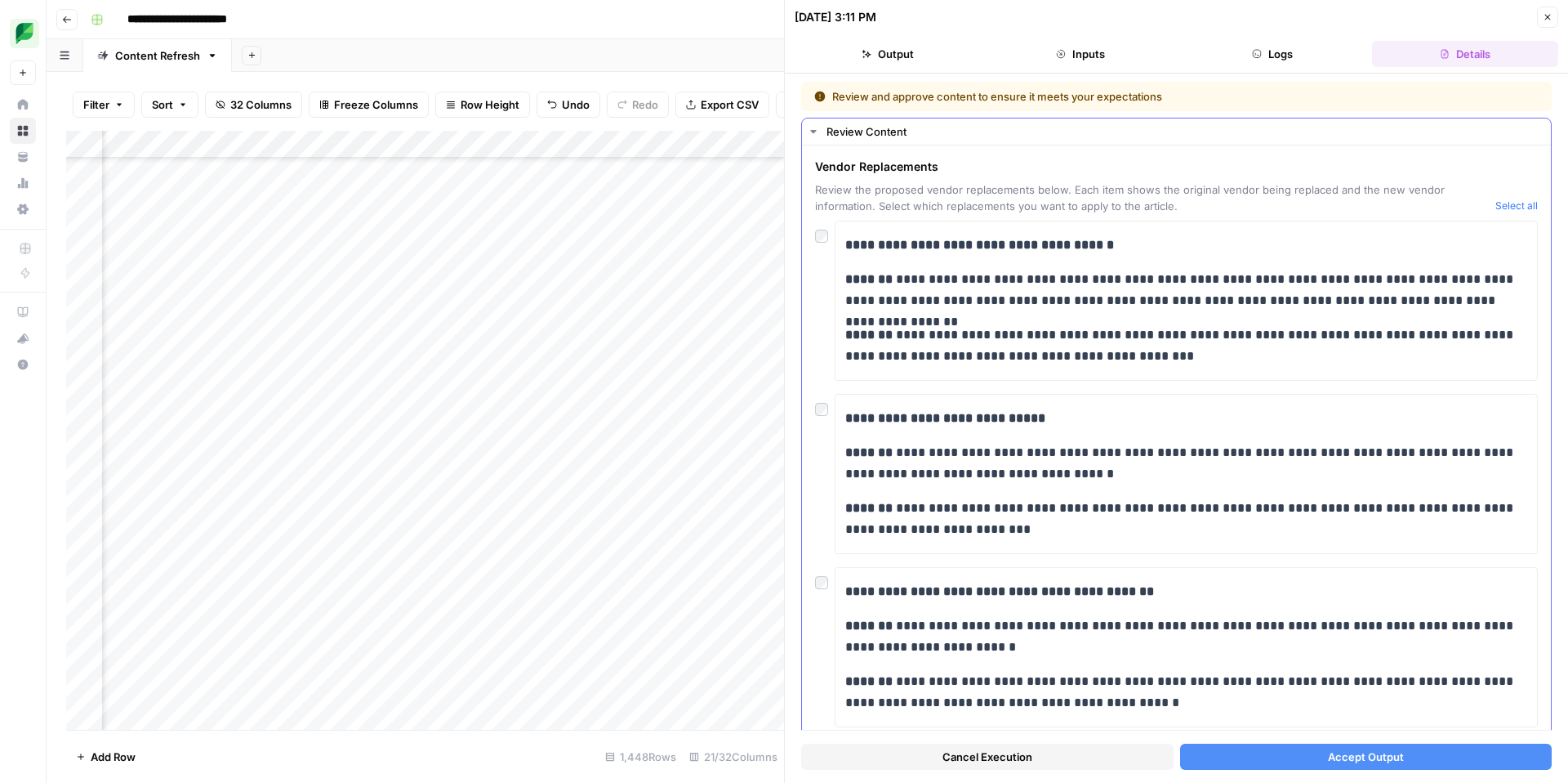
click at [825, 243] on div at bounding box center [825, 232] width 20 height 22
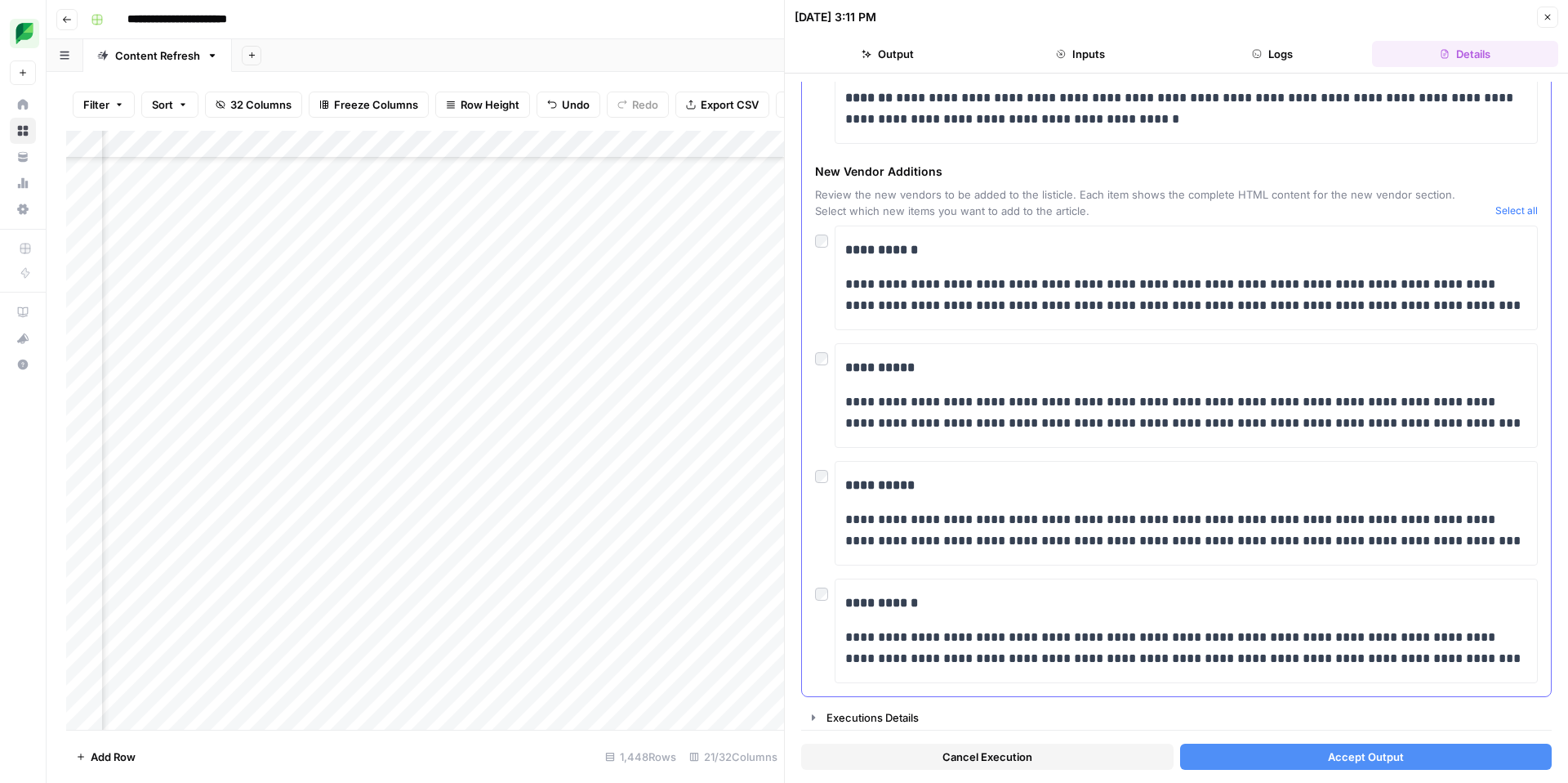
scroll to position [585, 0]
click at [1429, 759] on button "Accept Output" at bounding box center [1367, 757] width 373 height 26
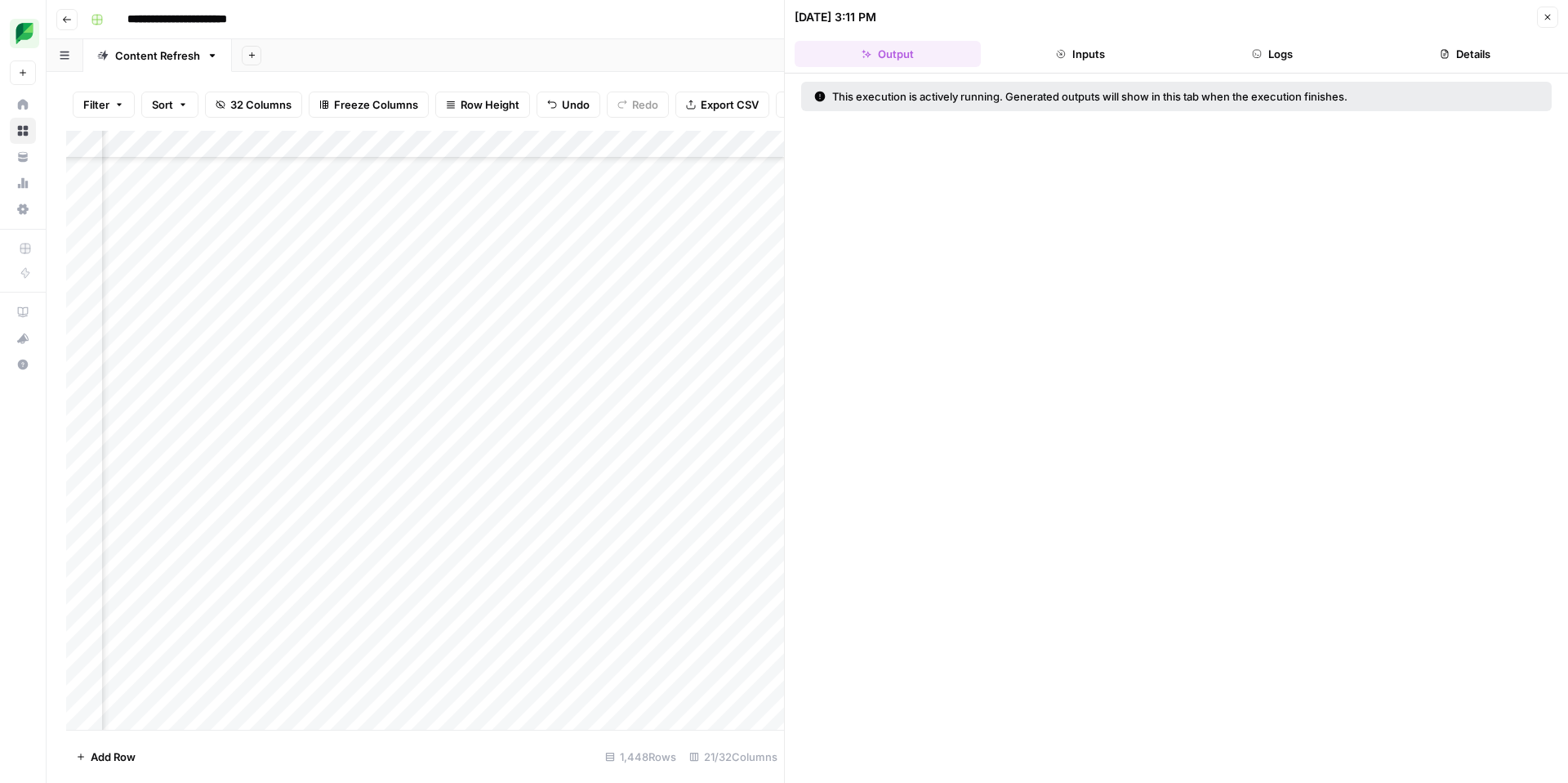
click at [1548, 21] on icon "button" at bounding box center [1547, 17] width 9 height 9
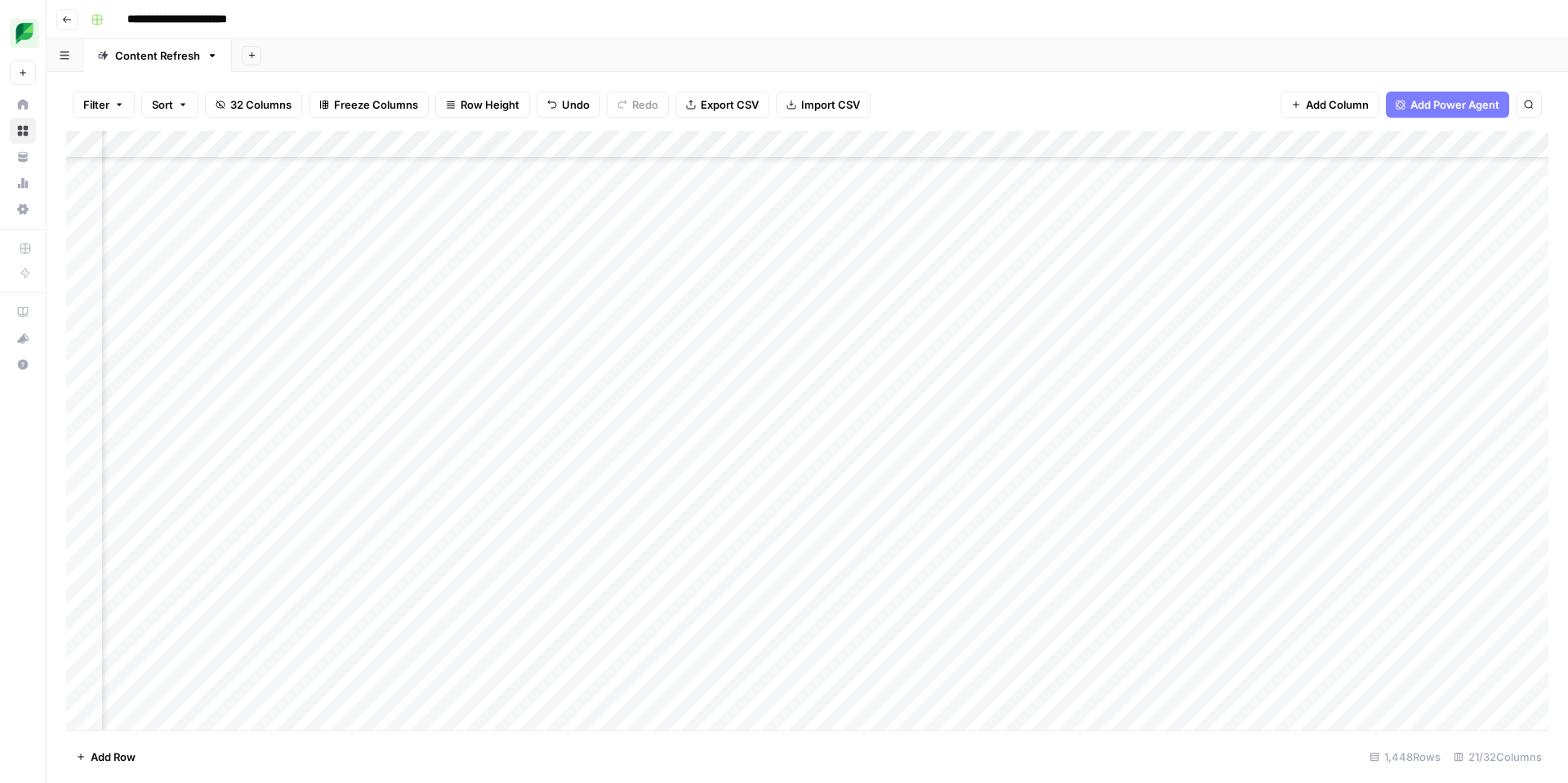
scroll to position [3256, 1535]
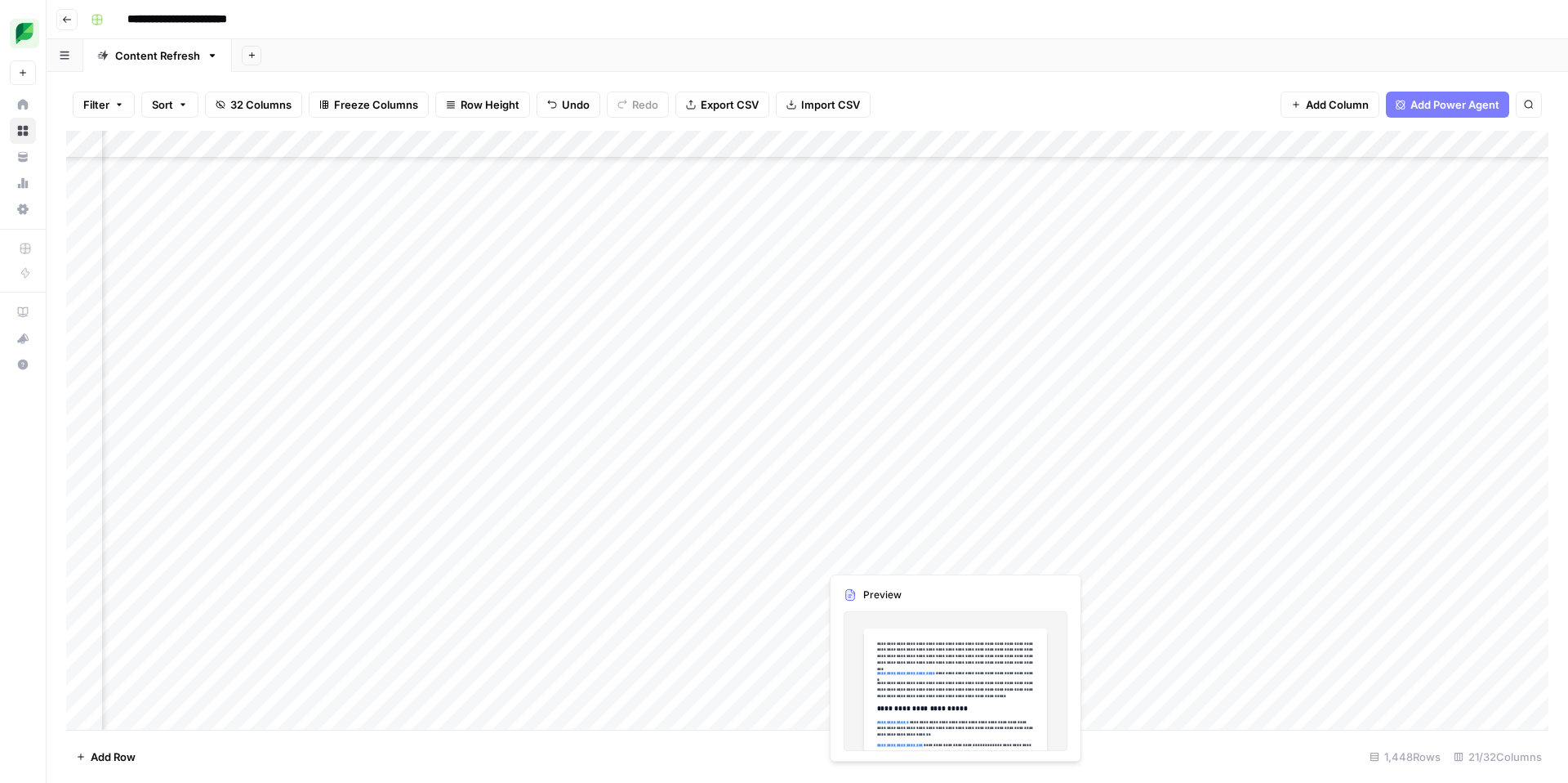
click at [957, 554] on div "Add Column" at bounding box center [808, 431] width 1483 height 599
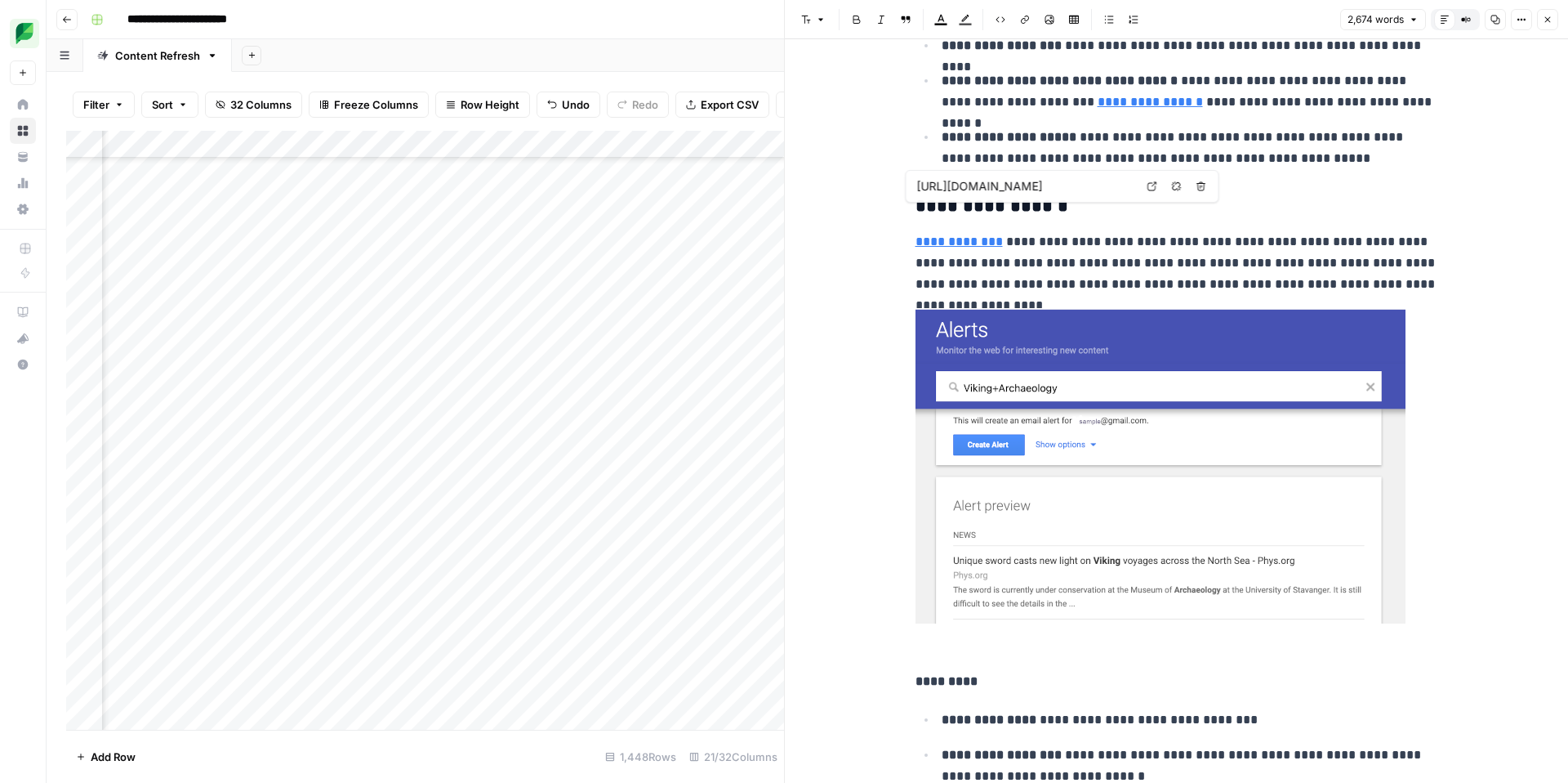
type input "[URL][DOMAIN_NAME]"
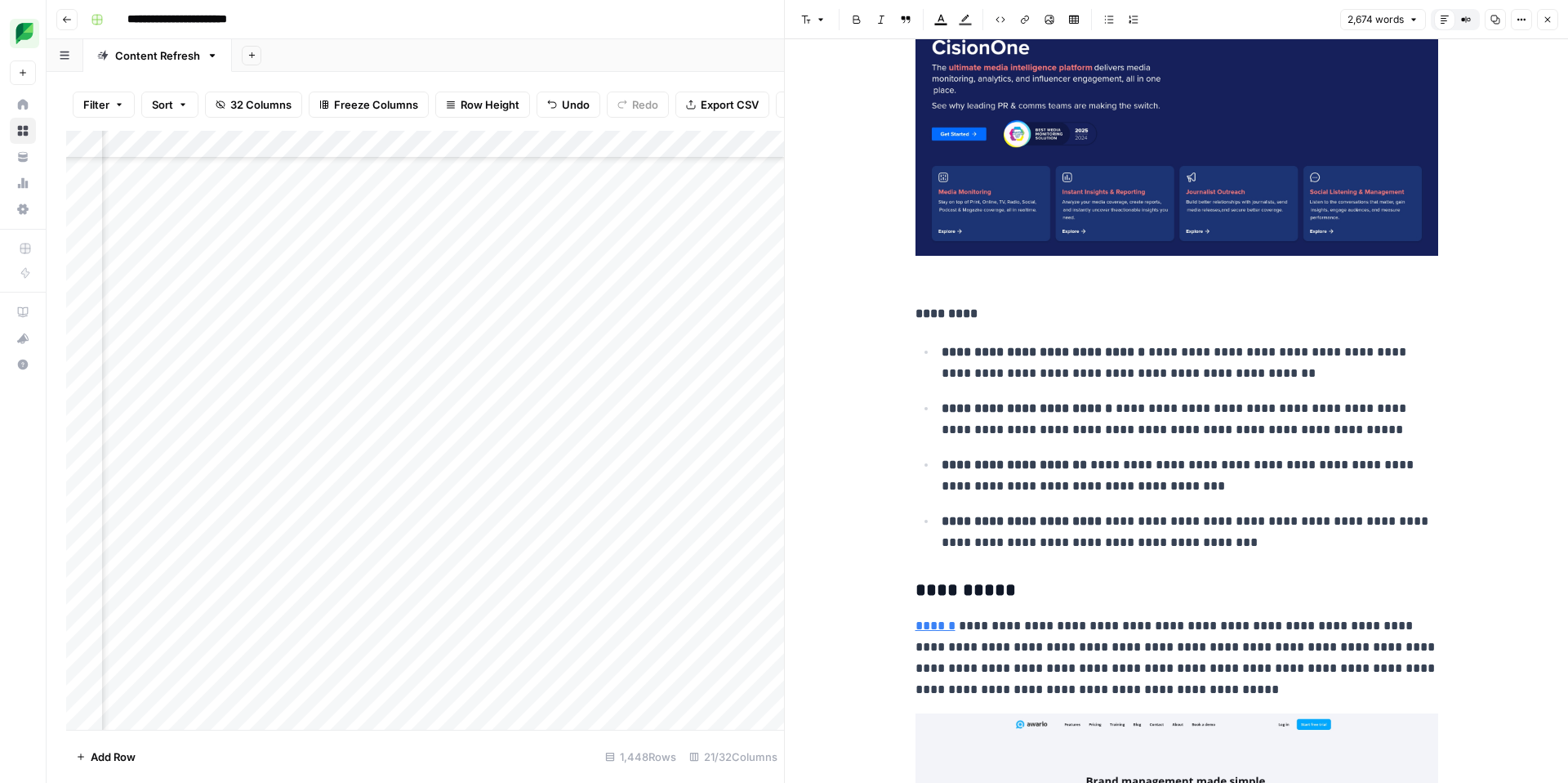
scroll to position [8423, 0]
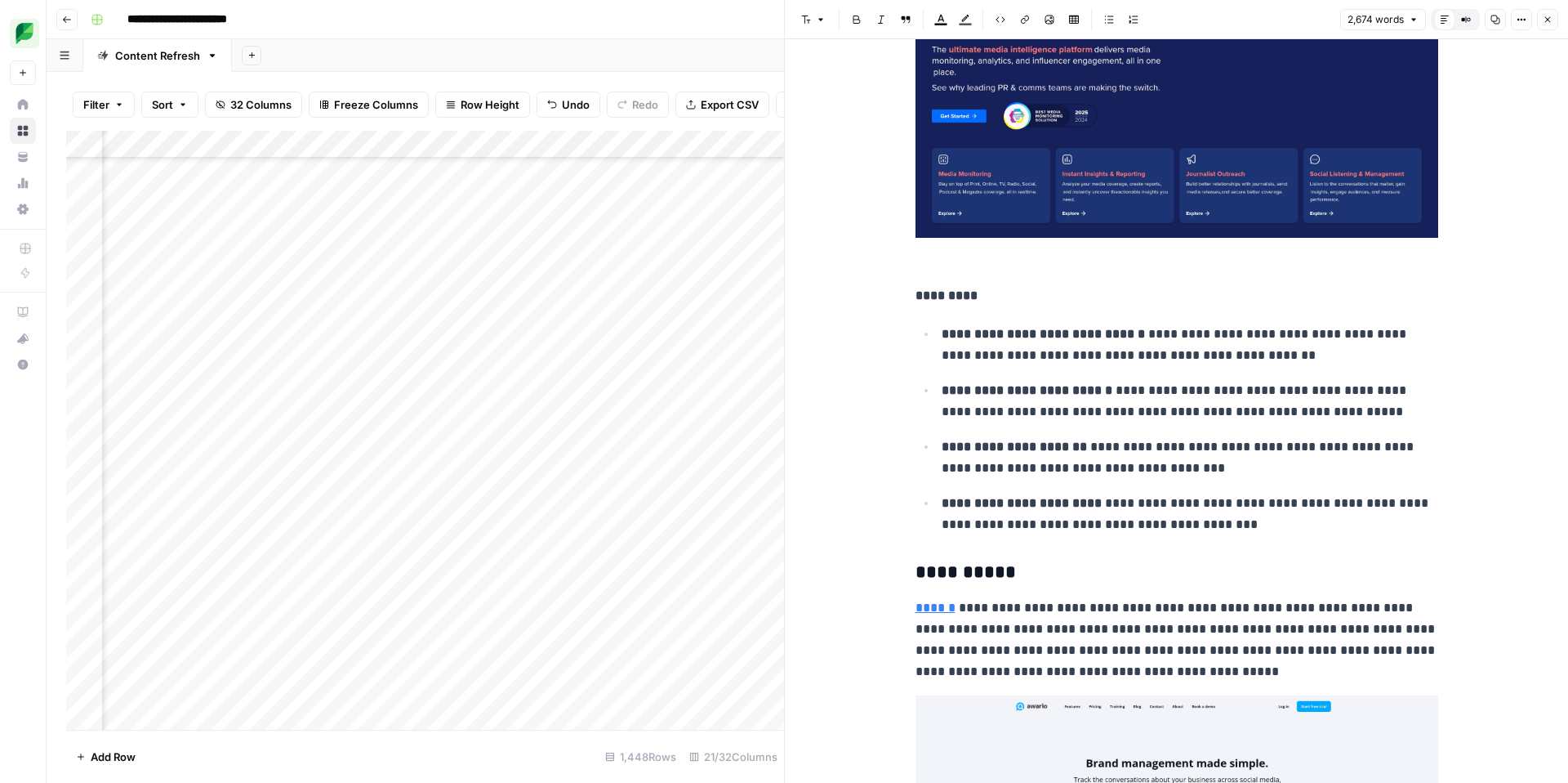
click at [1538, 21] on button "Close" at bounding box center [1547, 20] width 22 height 22
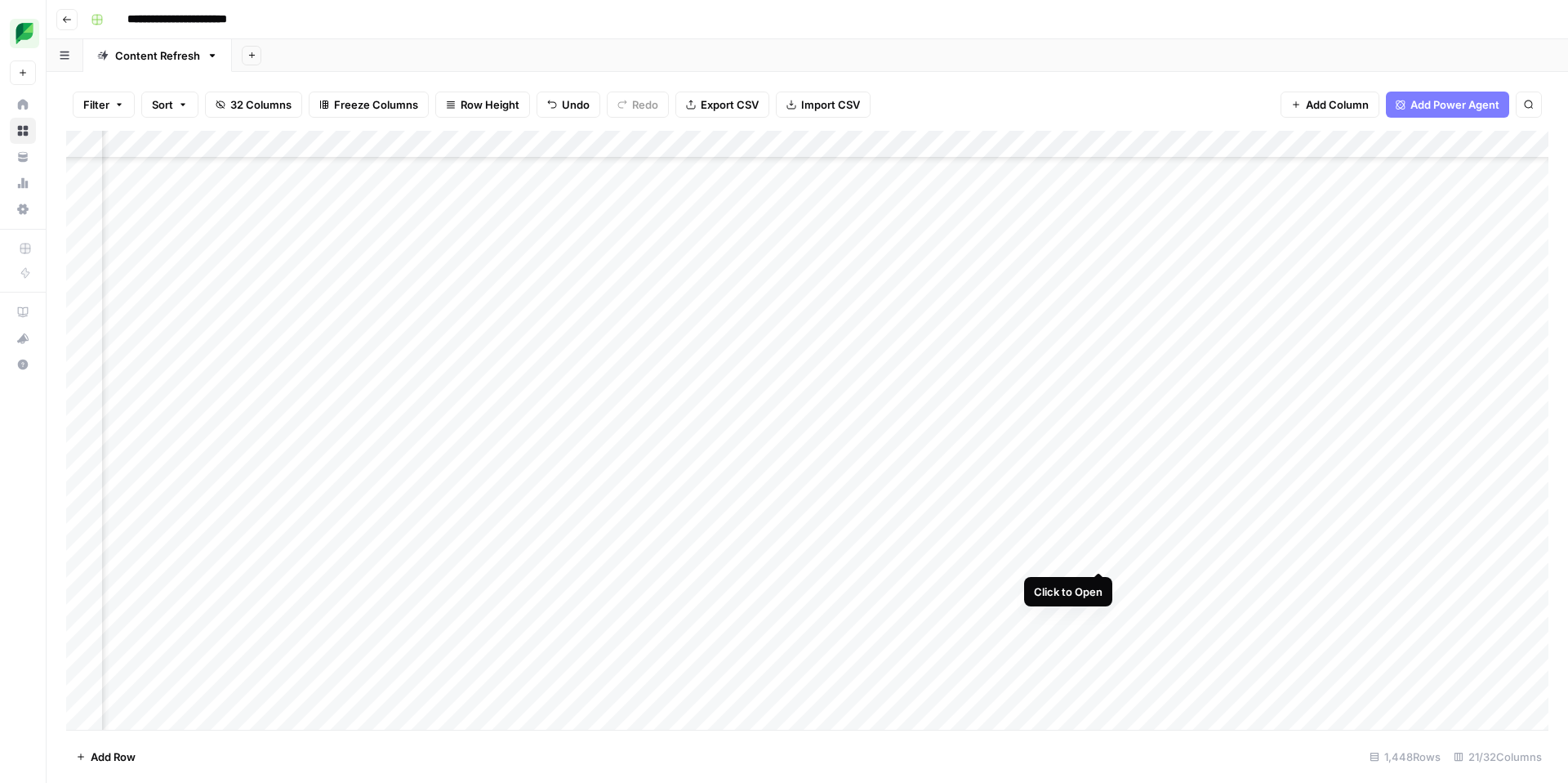
click at [1100, 554] on div "Add Column" at bounding box center [808, 431] width 1483 height 599
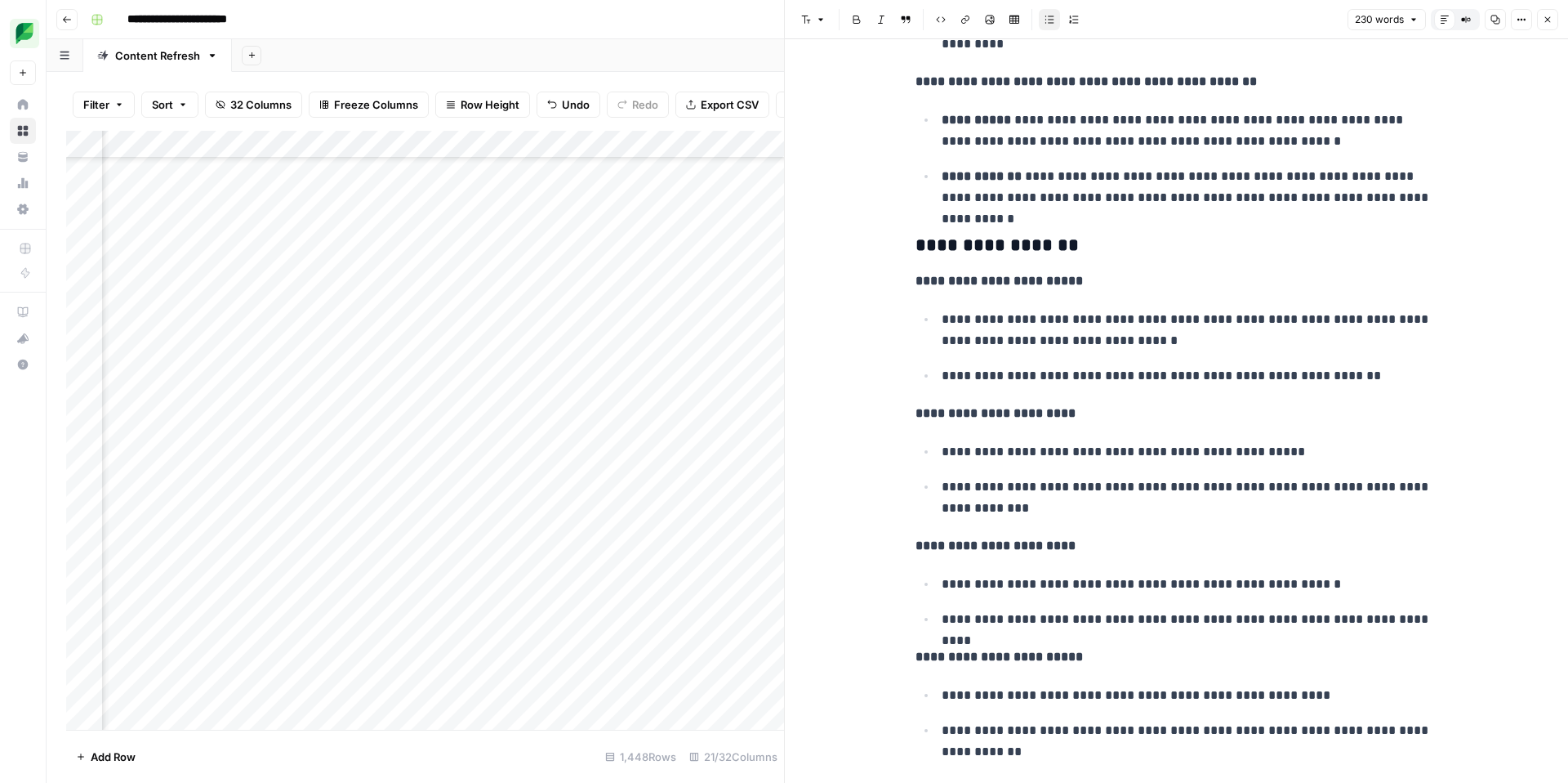
scroll to position [588, 0]
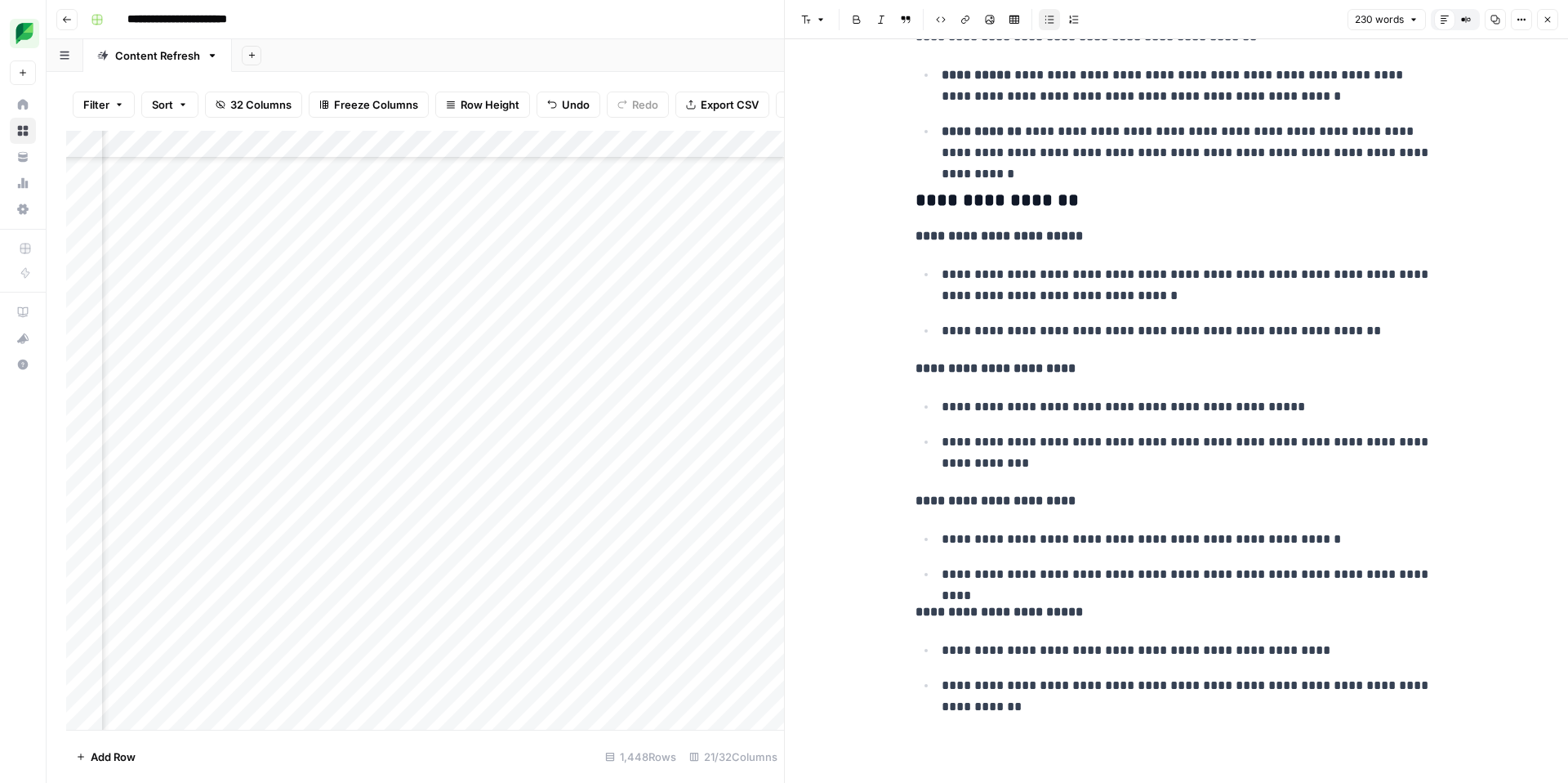
click at [1550, 20] on icon "button" at bounding box center [1547, 20] width 9 height 9
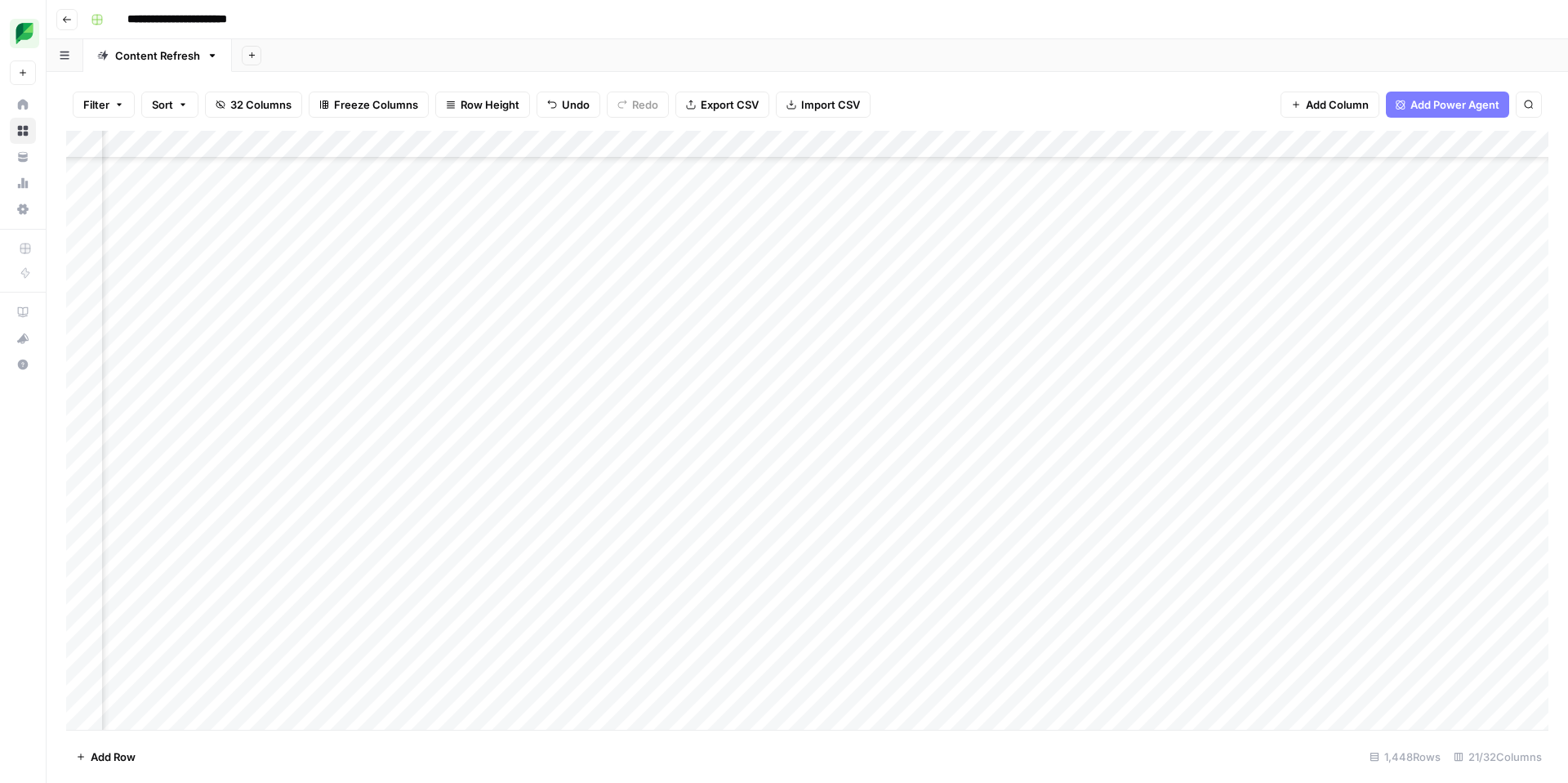
scroll to position [3321, 1535]
click at [88, 491] on div "Add Column" at bounding box center [808, 431] width 1483 height 599
click at [1106, 100] on div "Filter Sort 32 Columns Freeze Columns Row Height Undo Redo Export CSV Import CS…" at bounding box center [808, 105] width 1483 height 52
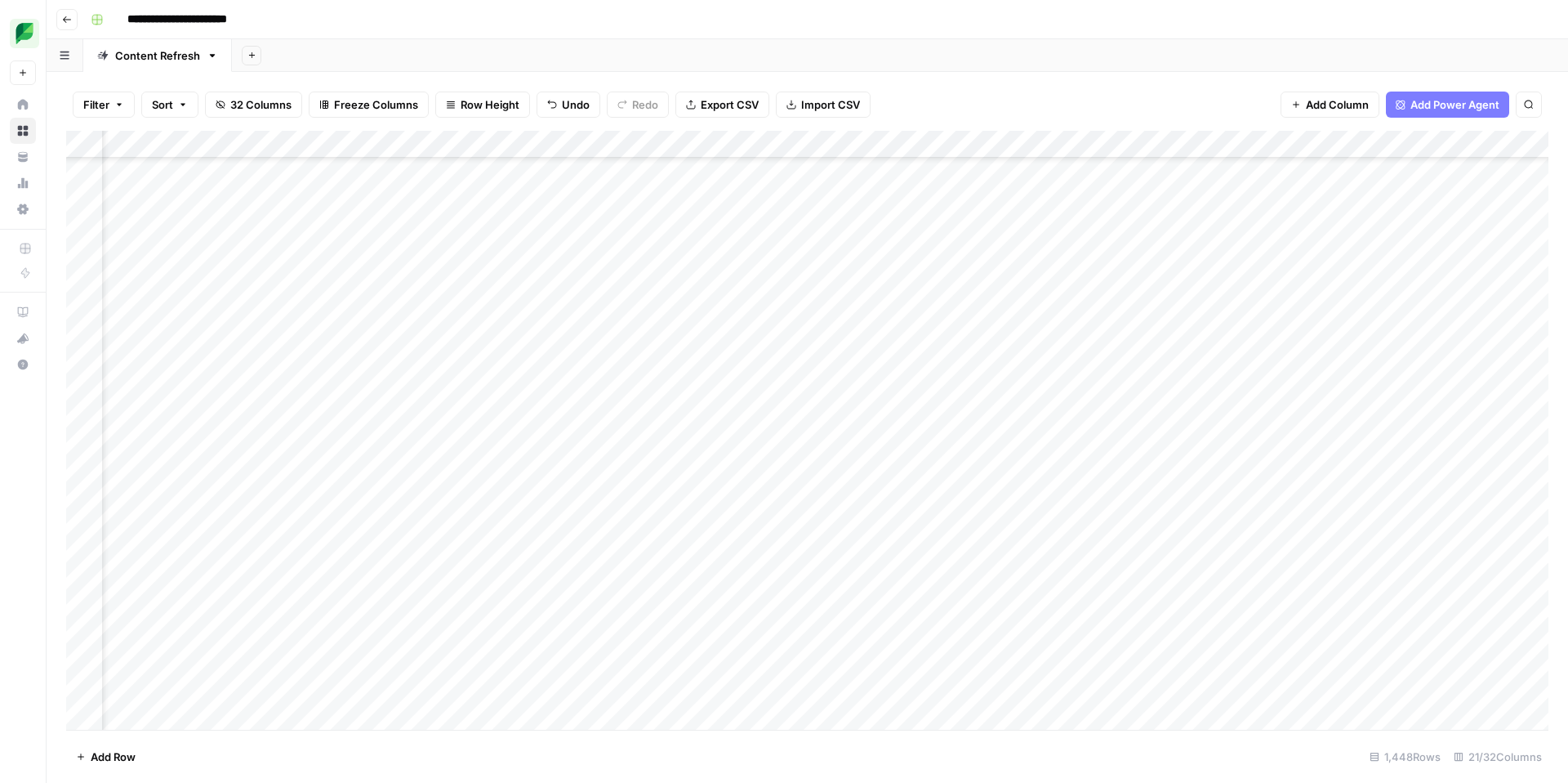
click at [1476, 492] on div "Add Column" at bounding box center [808, 431] width 1483 height 599
click at [1168, 472] on div "Add Column" at bounding box center [808, 431] width 1483 height 599
click at [1372, 502] on div "Add Column" at bounding box center [808, 431] width 1483 height 599
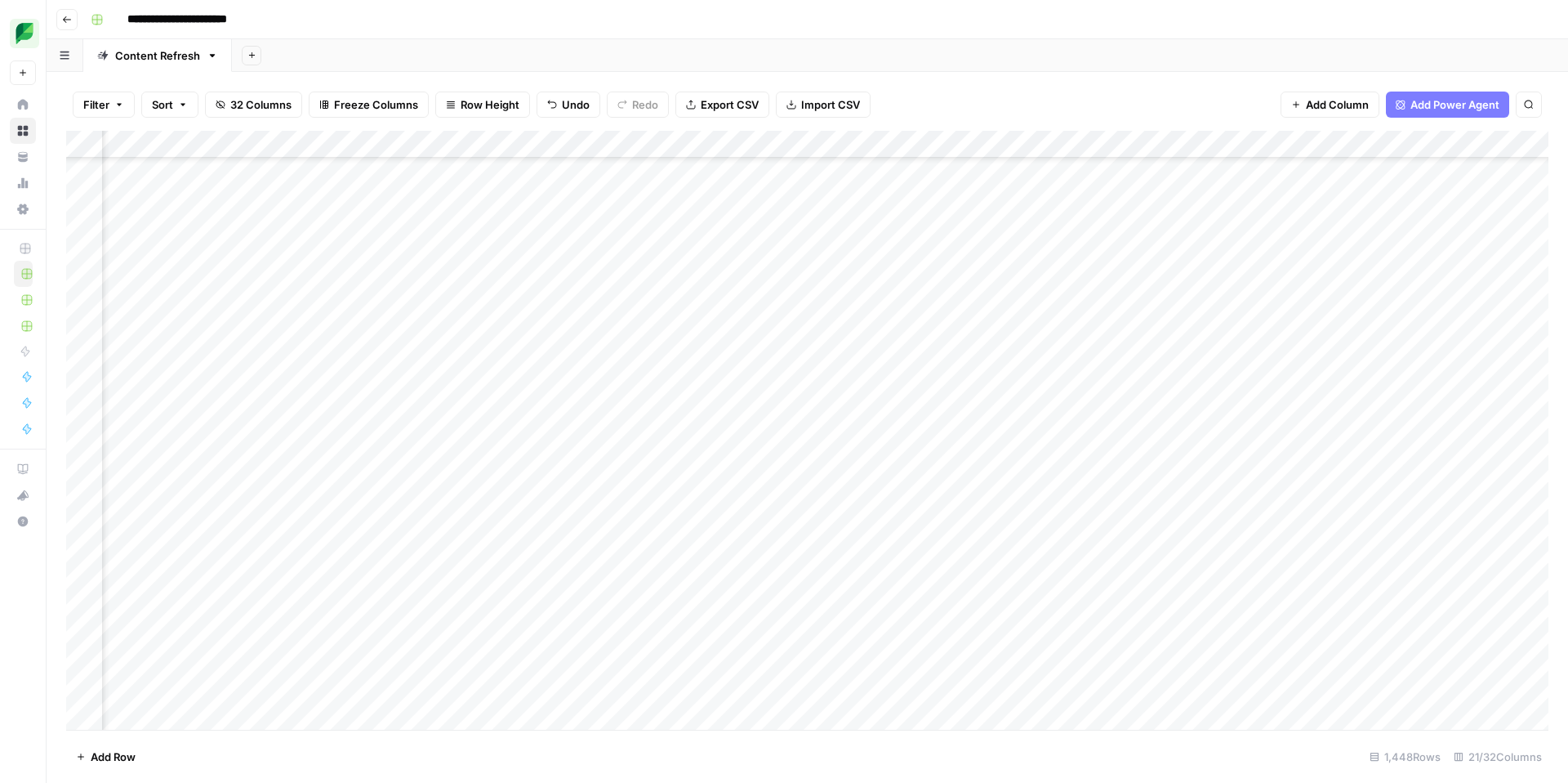
scroll to position [3313, 1664]
